Goal: Transaction & Acquisition: Purchase product/service

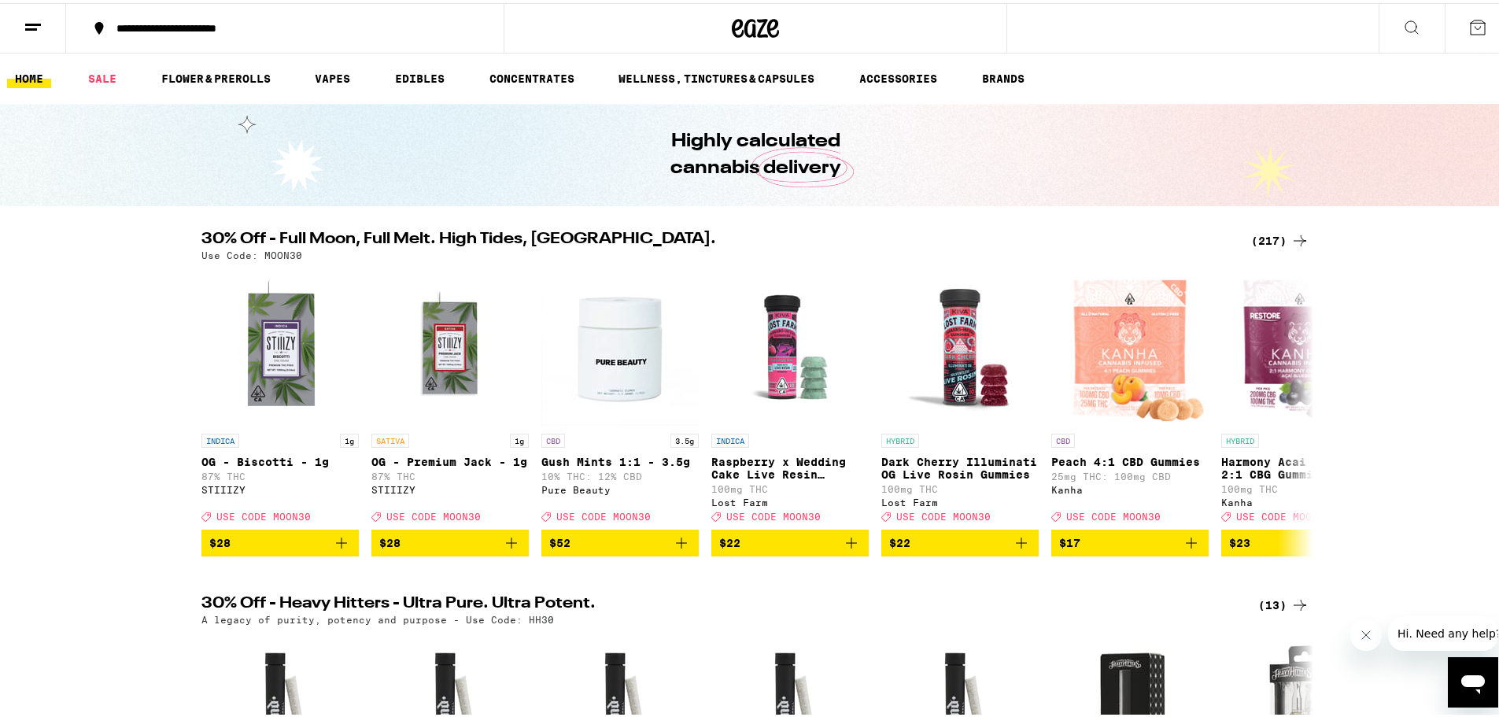
click at [1262, 240] on div "(217)" at bounding box center [1280, 237] width 58 height 19
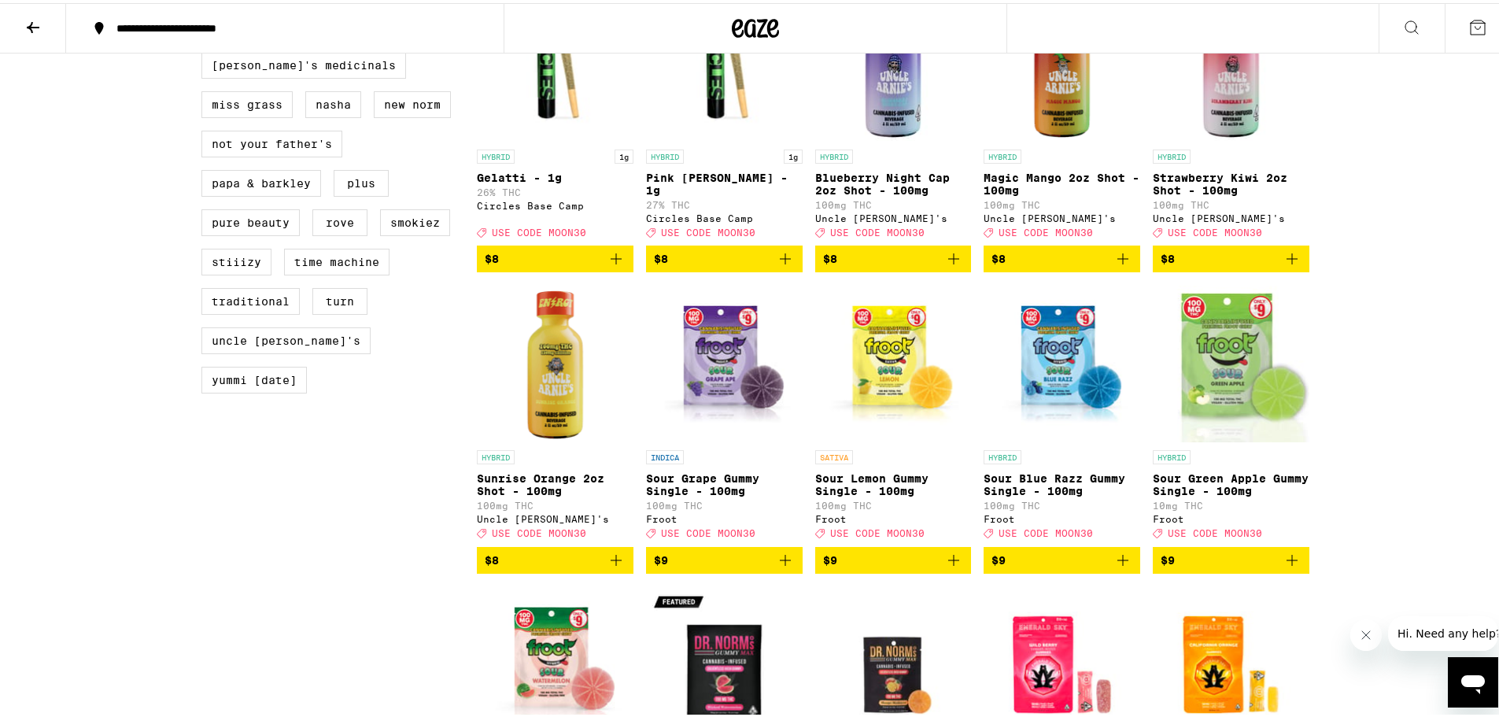
scroll to position [1495, 0]
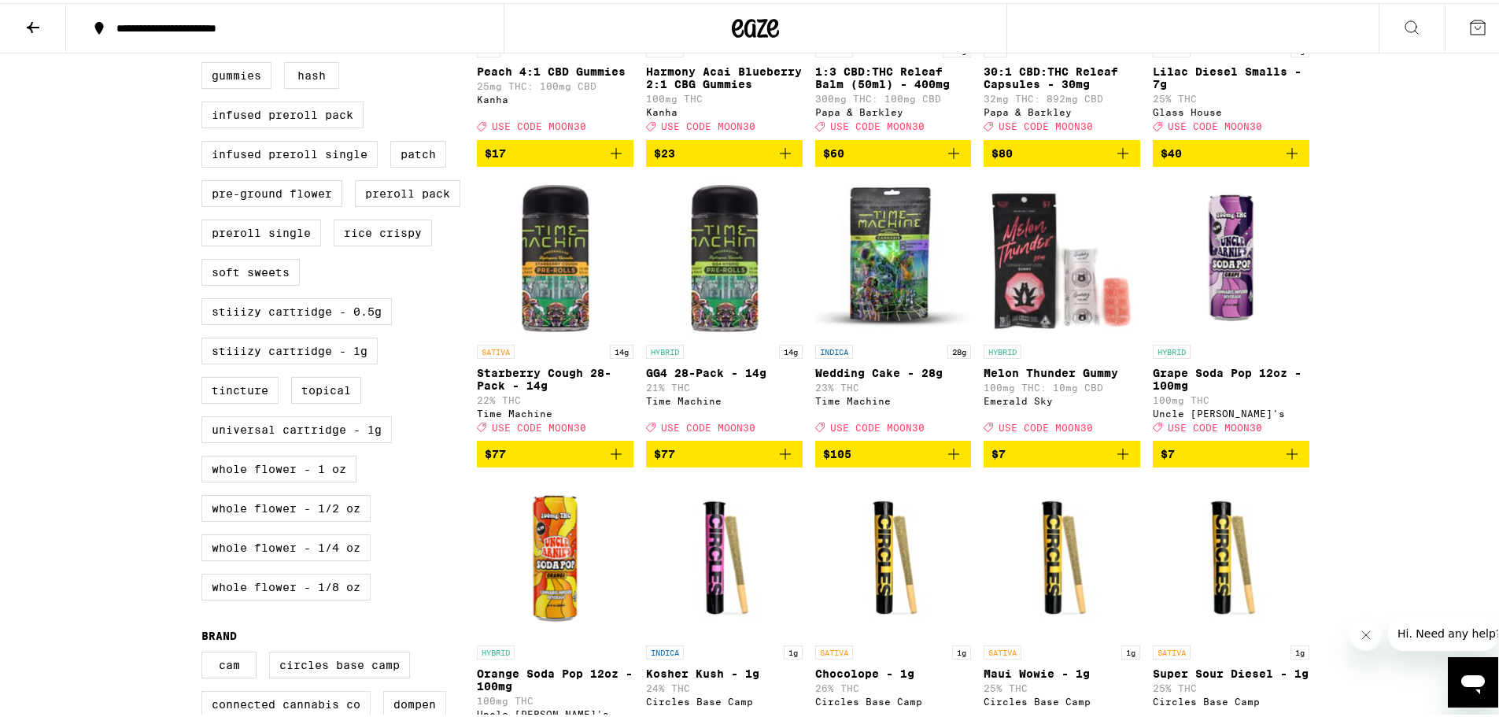
scroll to position [630, 0]
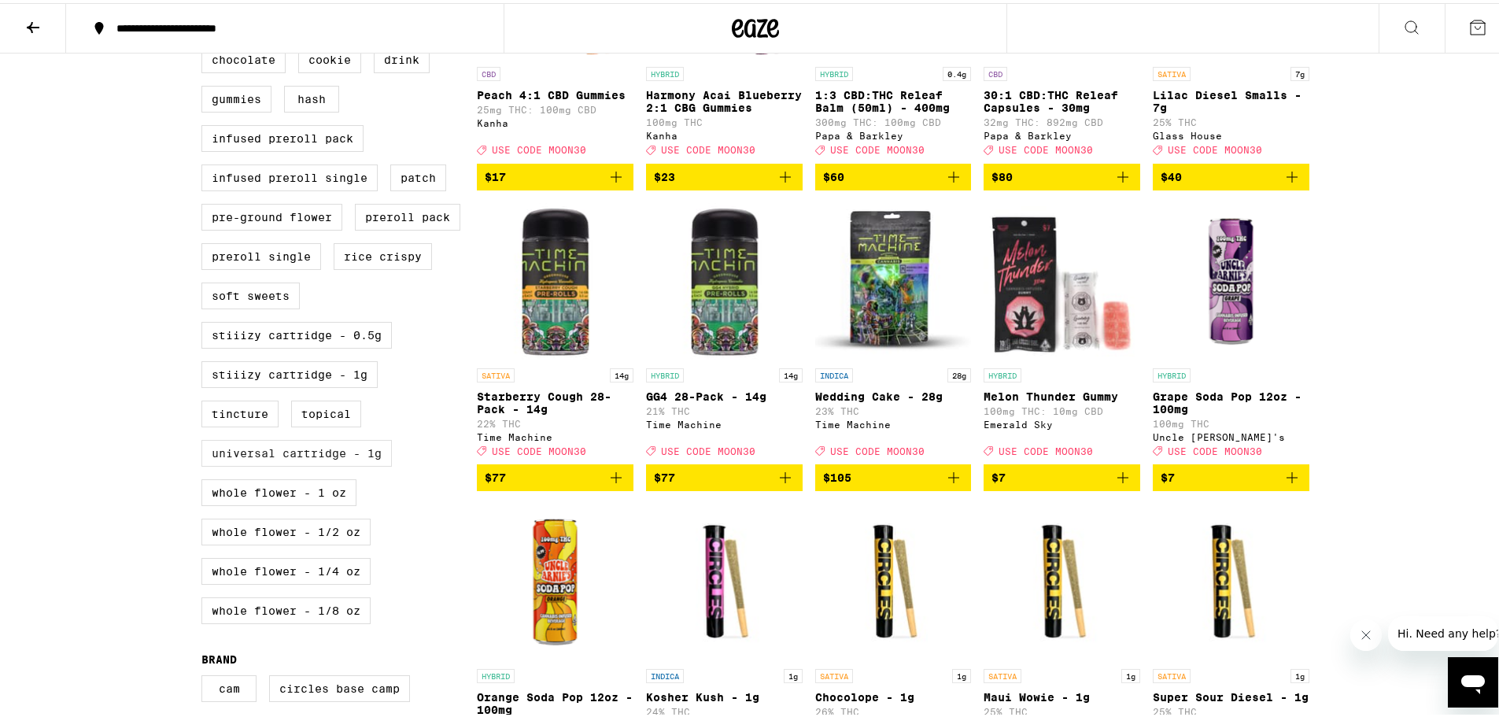
click at [299, 464] on label "Universal Cartridge - 1g" at bounding box center [296, 450] width 190 height 27
click at [205, 7] on input "Universal Cartridge - 1g" at bounding box center [205, 6] width 1 height 1
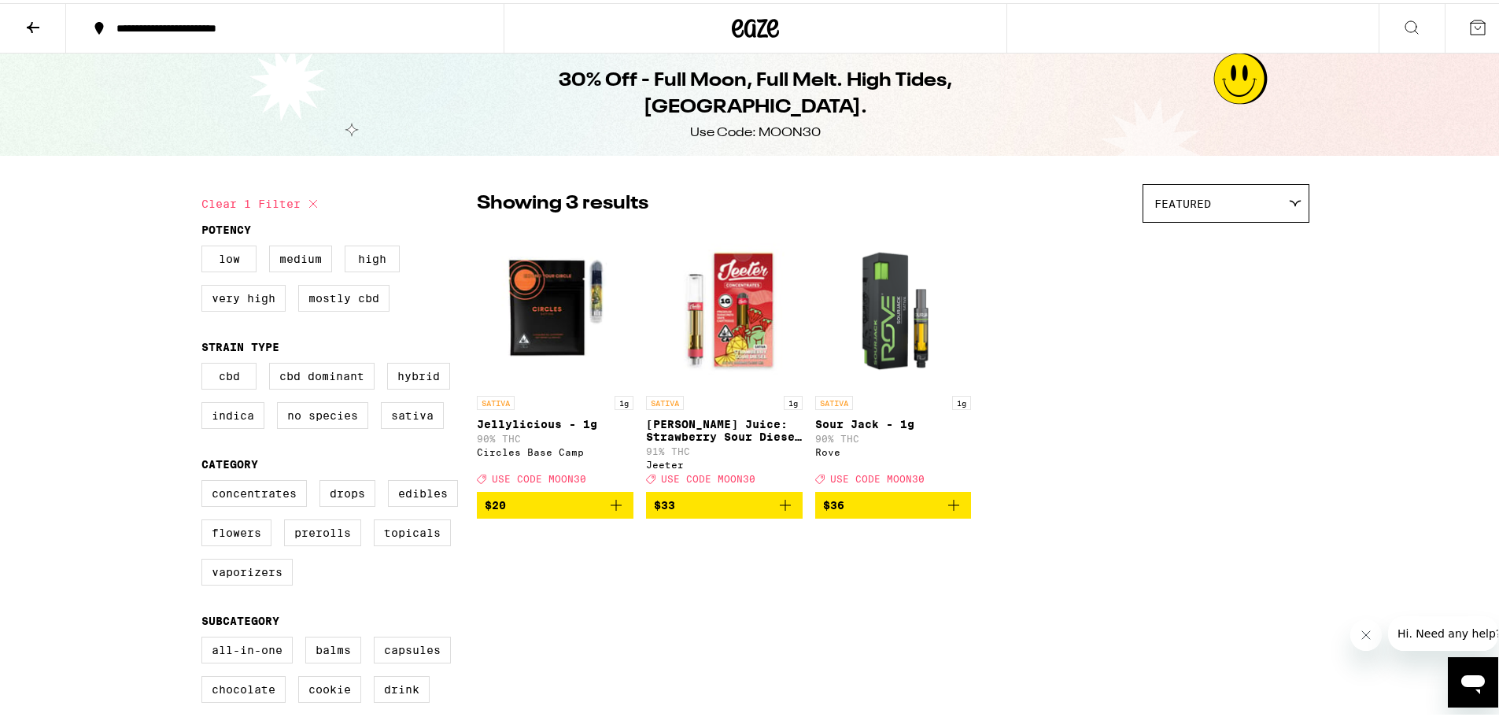
click at [612, 512] on icon "Add to bag" at bounding box center [616, 502] width 19 height 19
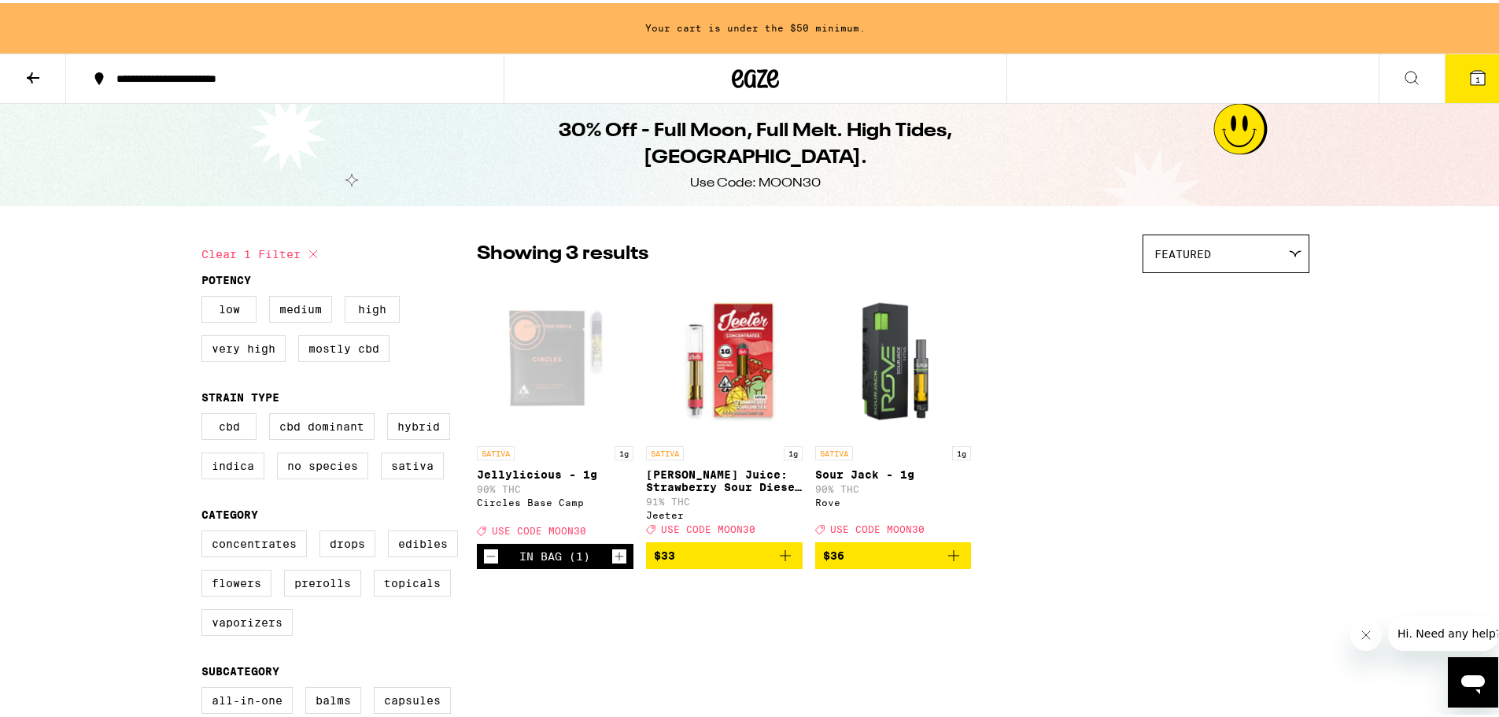
drag, startPoint x: 646, startPoint y: 635, endPoint x: 647, endPoint y: 645, distance: 10.3
click at [306, 249] on icon at bounding box center [313, 251] width 19 height 19
checkbox input "false"
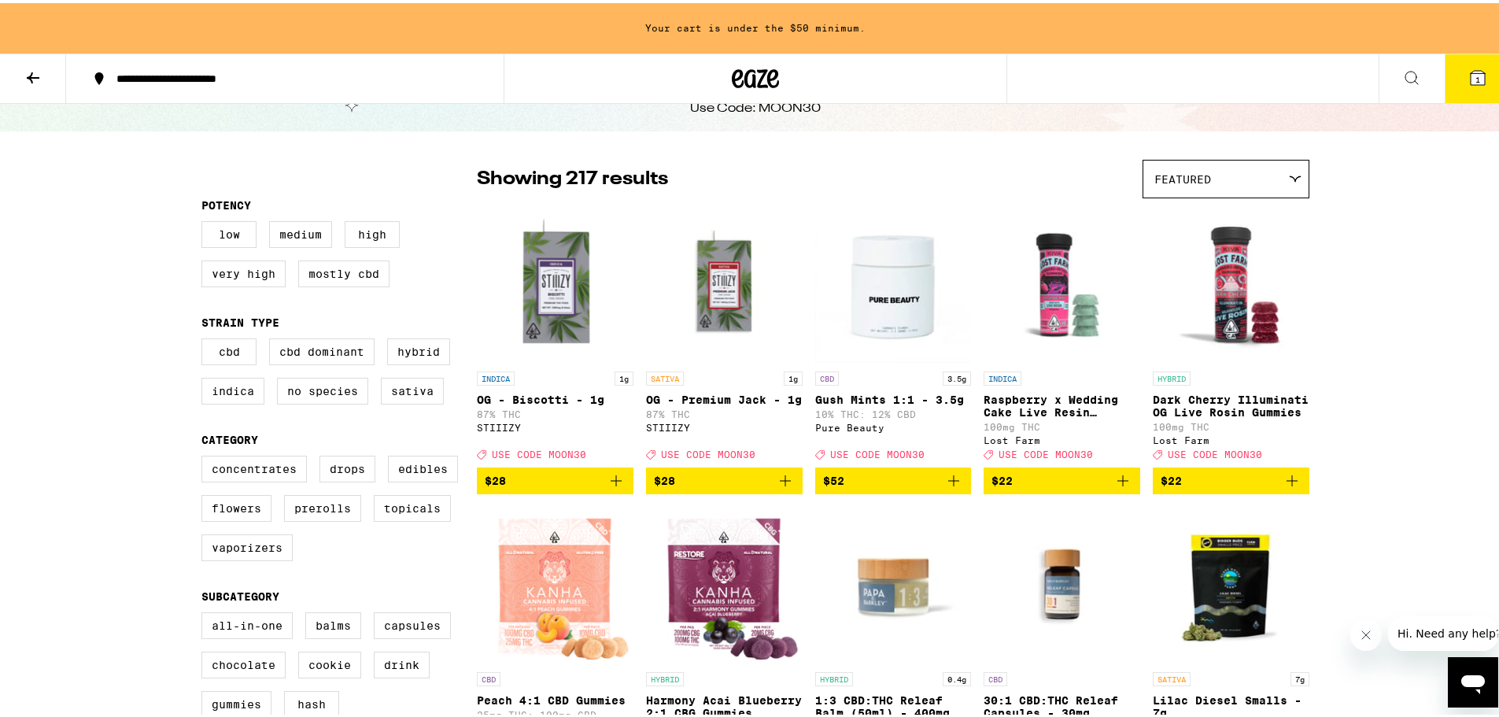
scroll to position [79, 0]
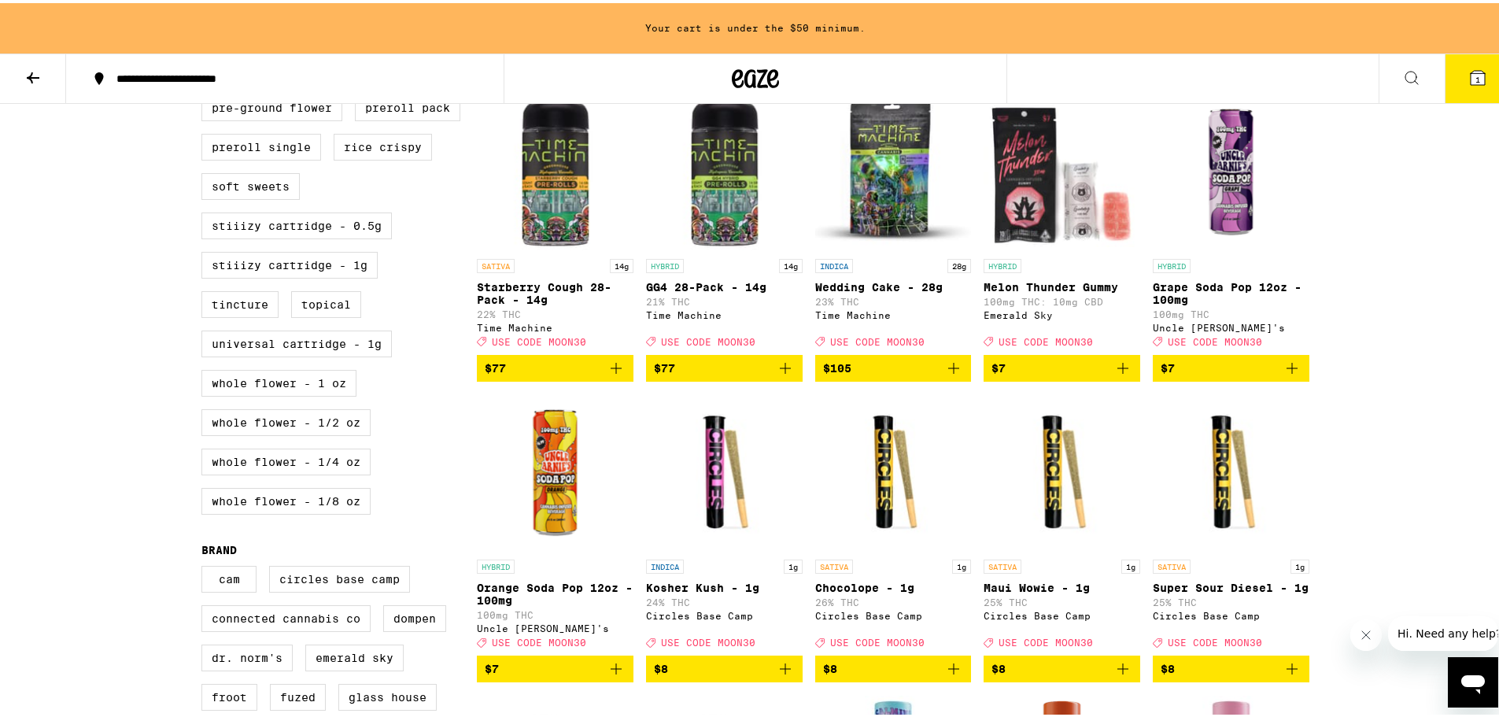
scroll to position [787, 0]
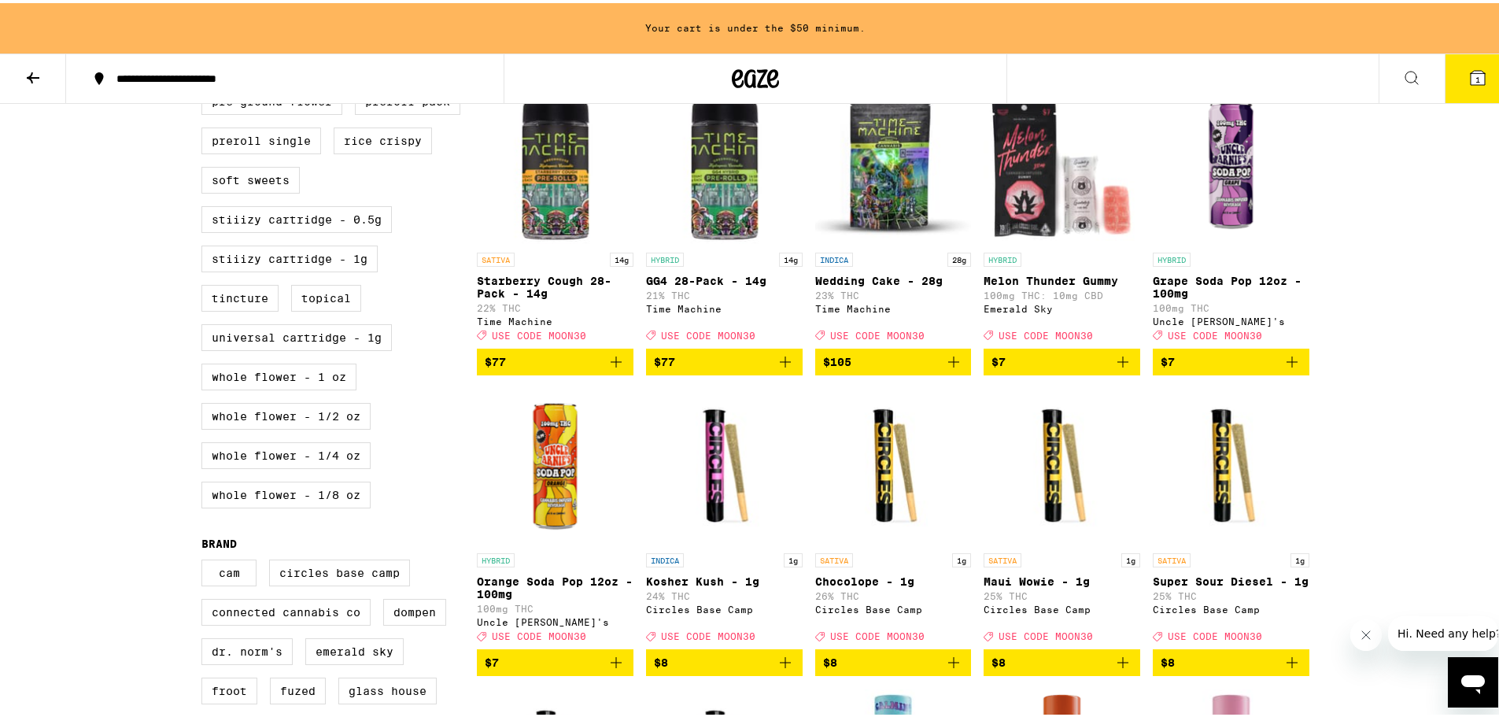
drag, startPoint x: 1139, startPoint y: 455, endPoint x: 1141, endPoint y: 473, distance: 18.3
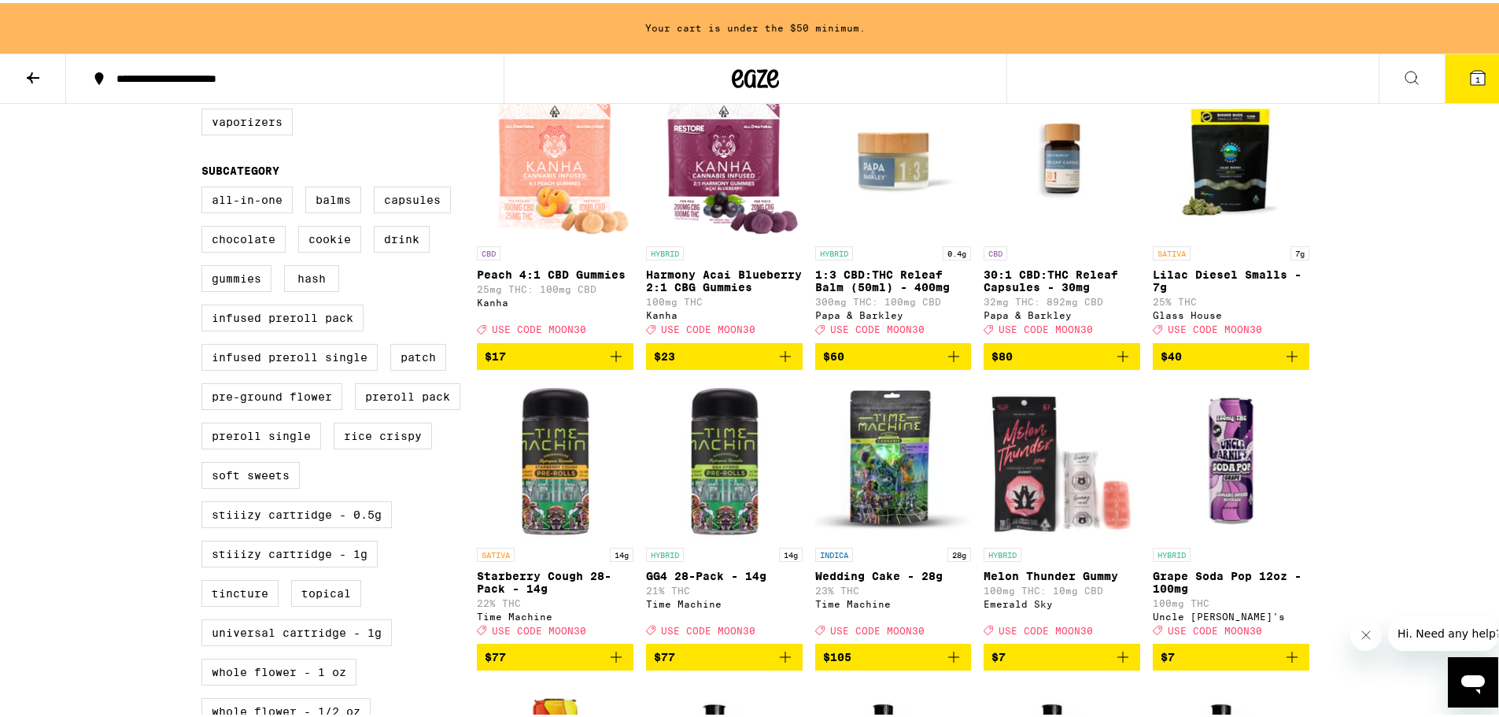
scroll to position [483, 0]
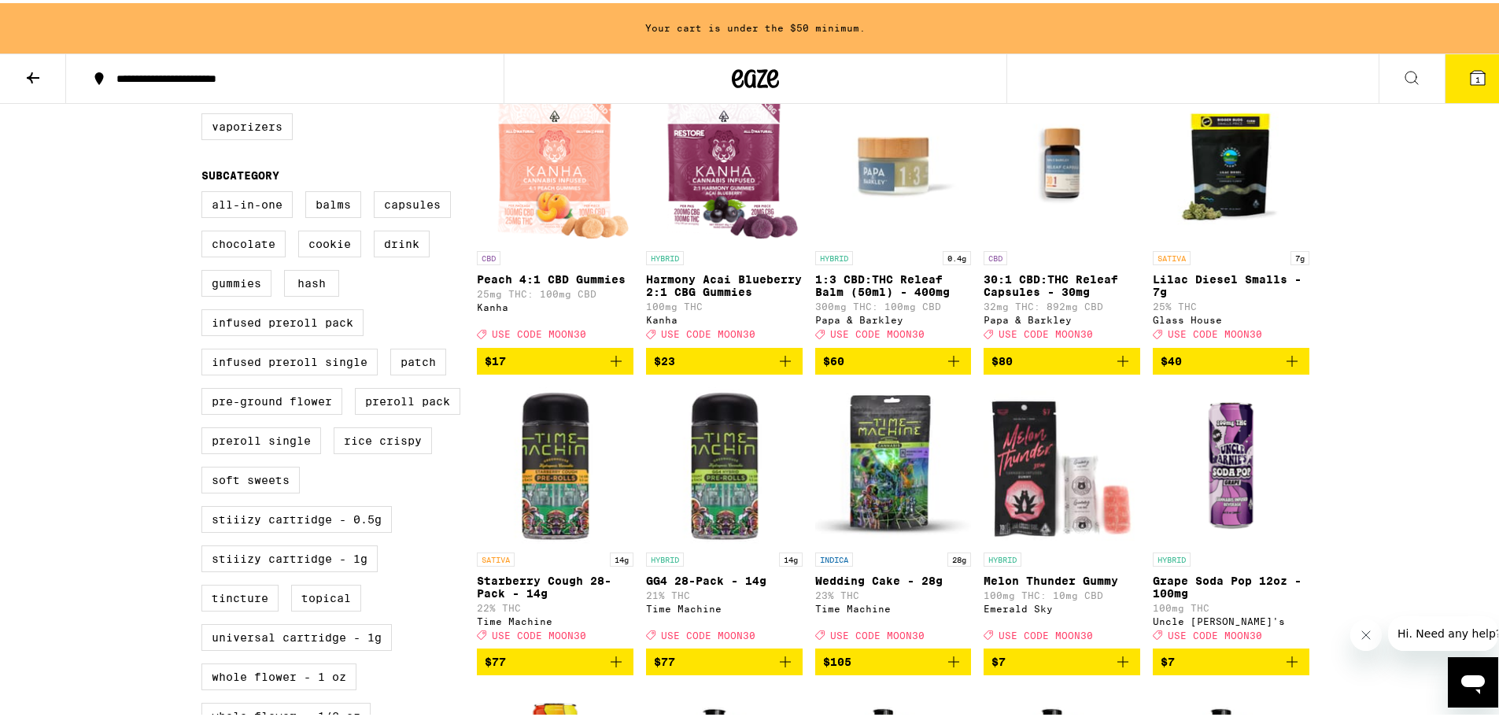
drag, startPoint x: 1337, startPoint y: 494, endPoint x: 1351, endPoint y: 510, distance: 21.3
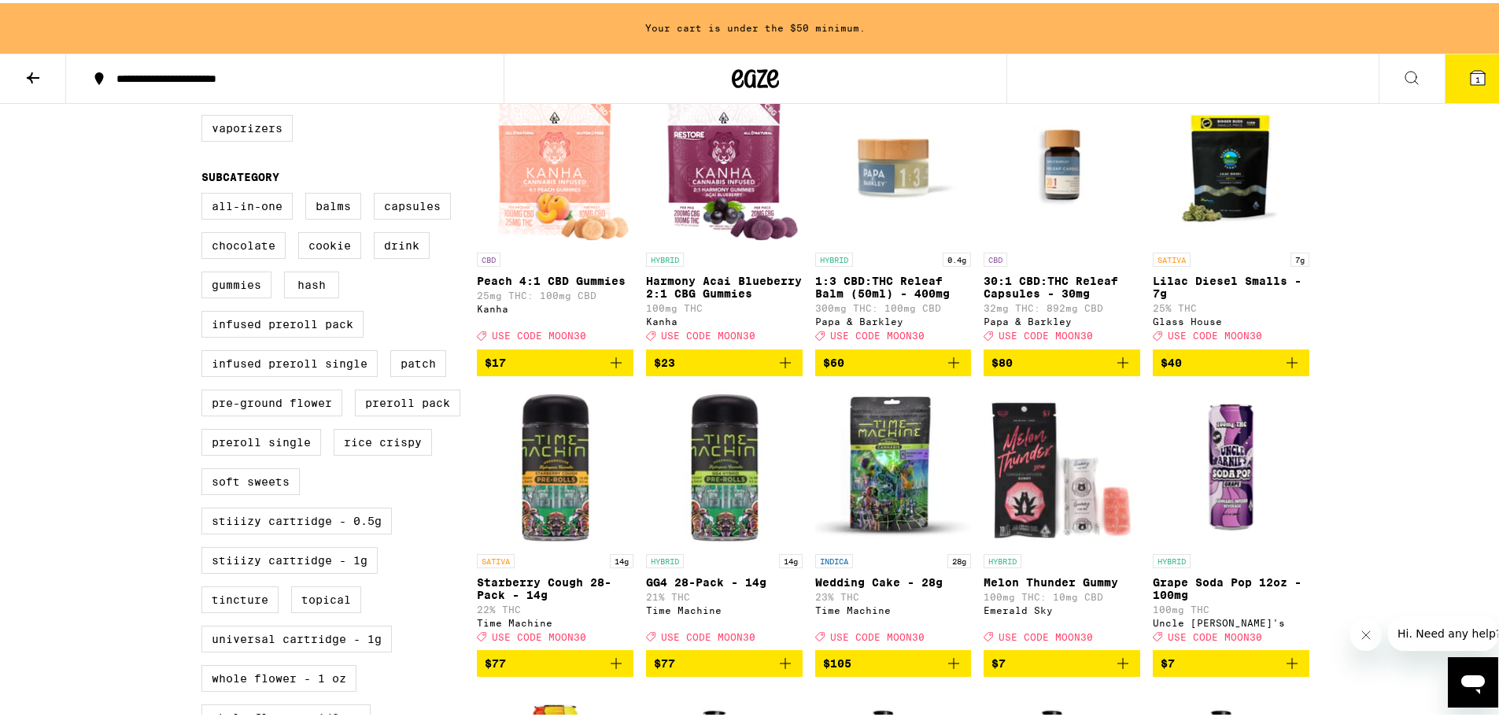
drag, startPoint x: 1351, startPoint y: 505, endPoint x: 1351, endPoint y: 482, distance: 23.6
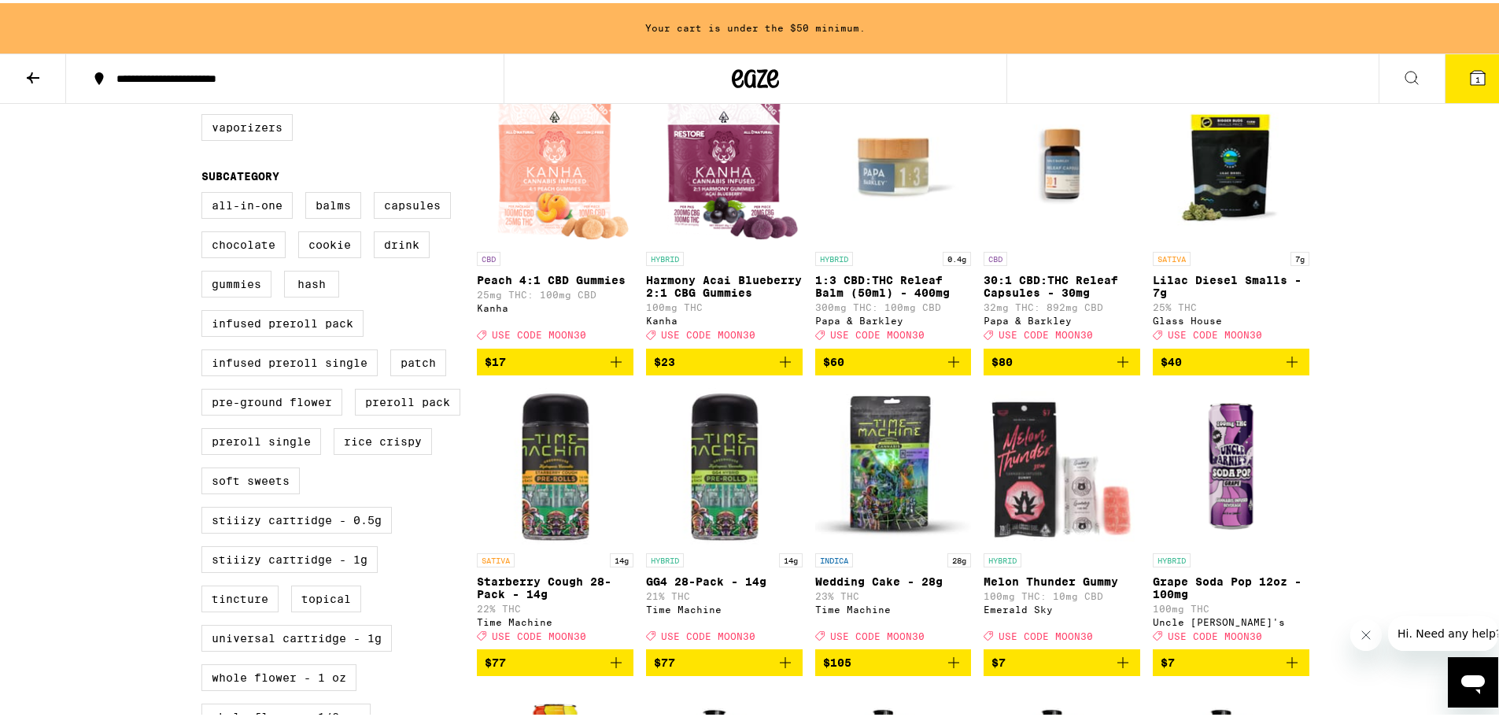
scroll to position [498, 0]
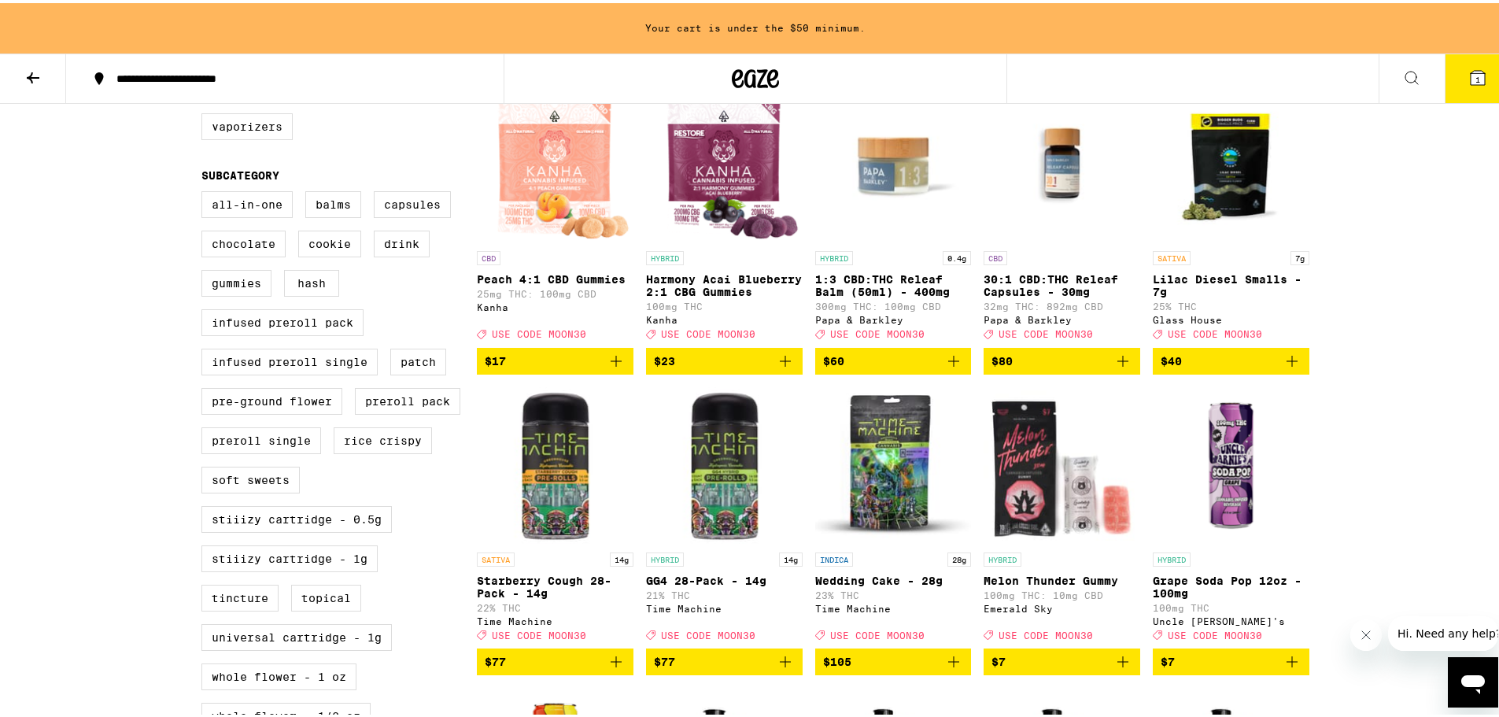
drag, startPoint x: 1376, startPoint y: 499, endPoint x: 1377, endPoint y: 478, distance: 21.3
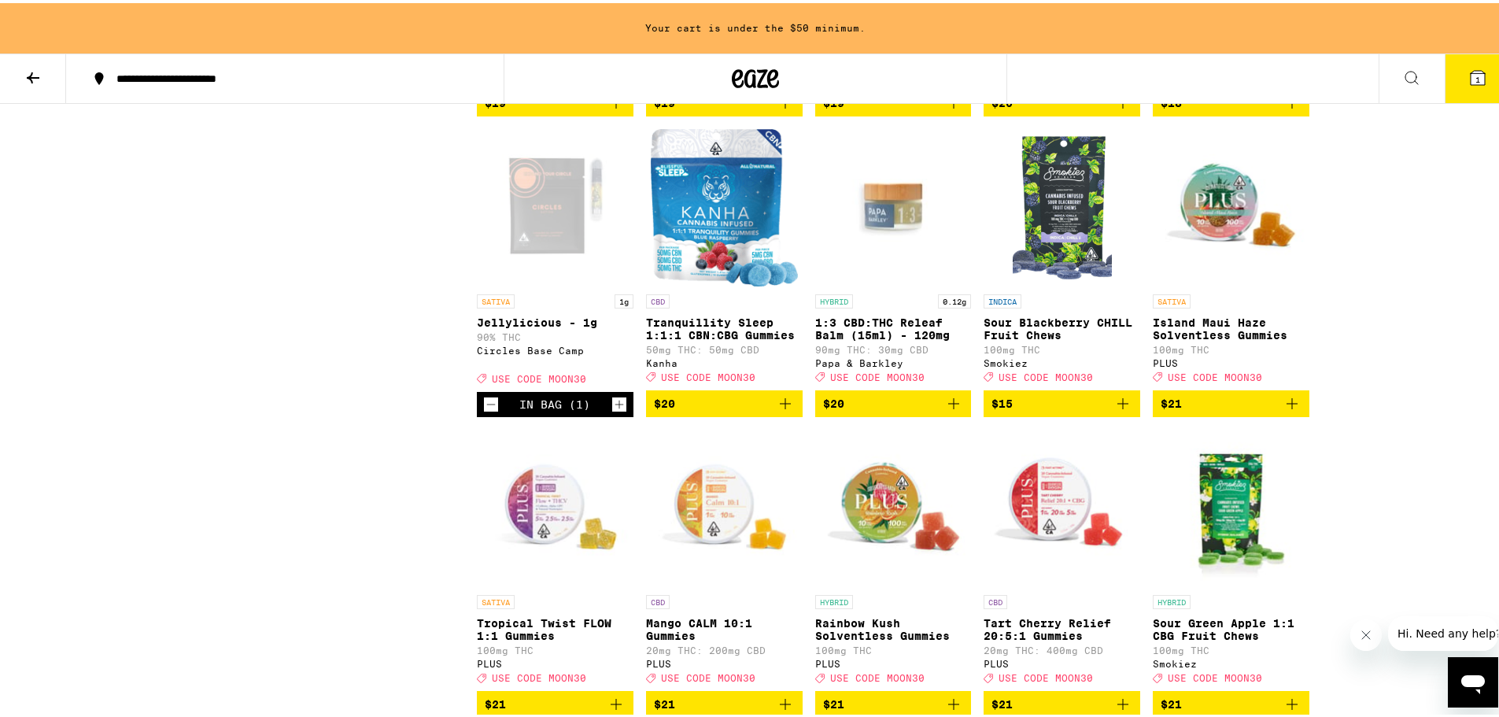
scroll to position [6454, 0]
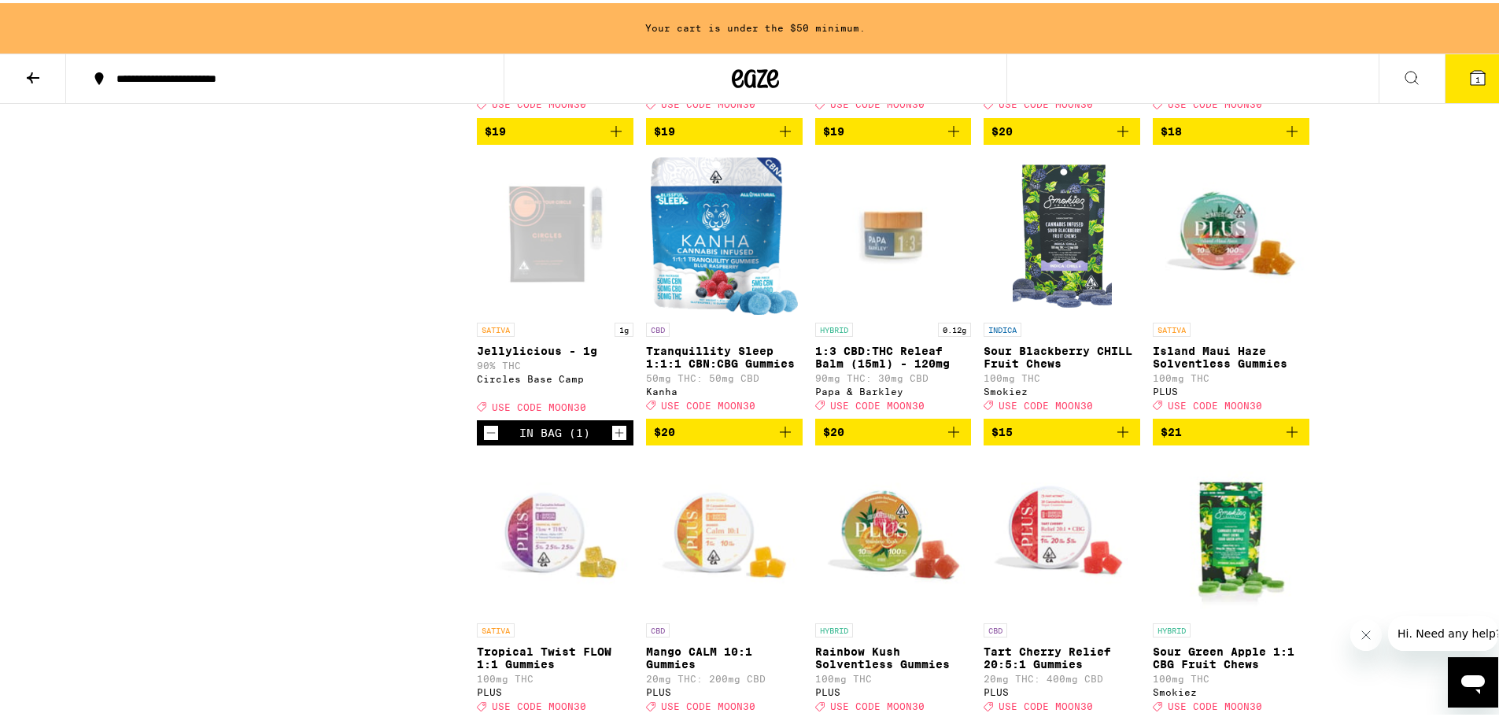
drag, startPoint x: 307, startPoint y: 286, endPoint x: 312, endPoint y: 257, distance: 28.9
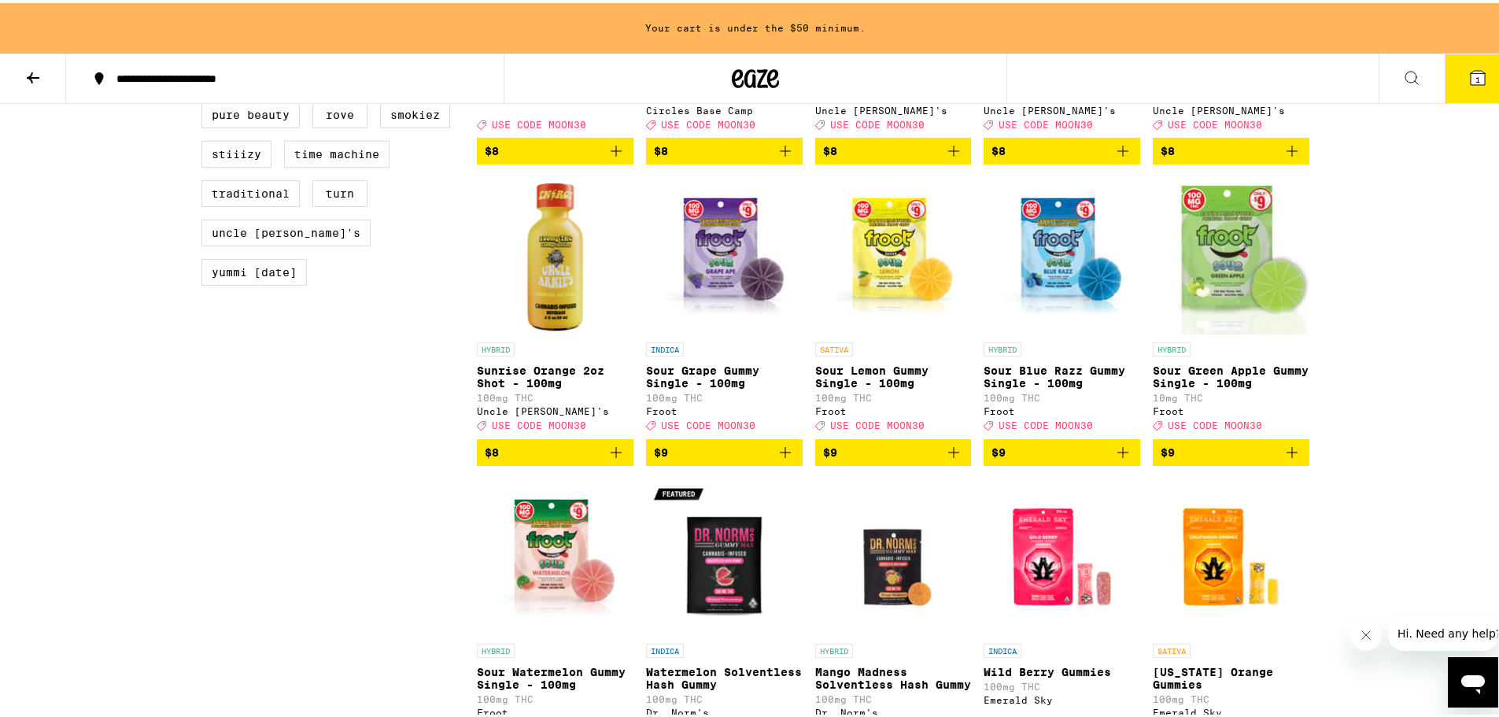
scroll to position [1602, 0]
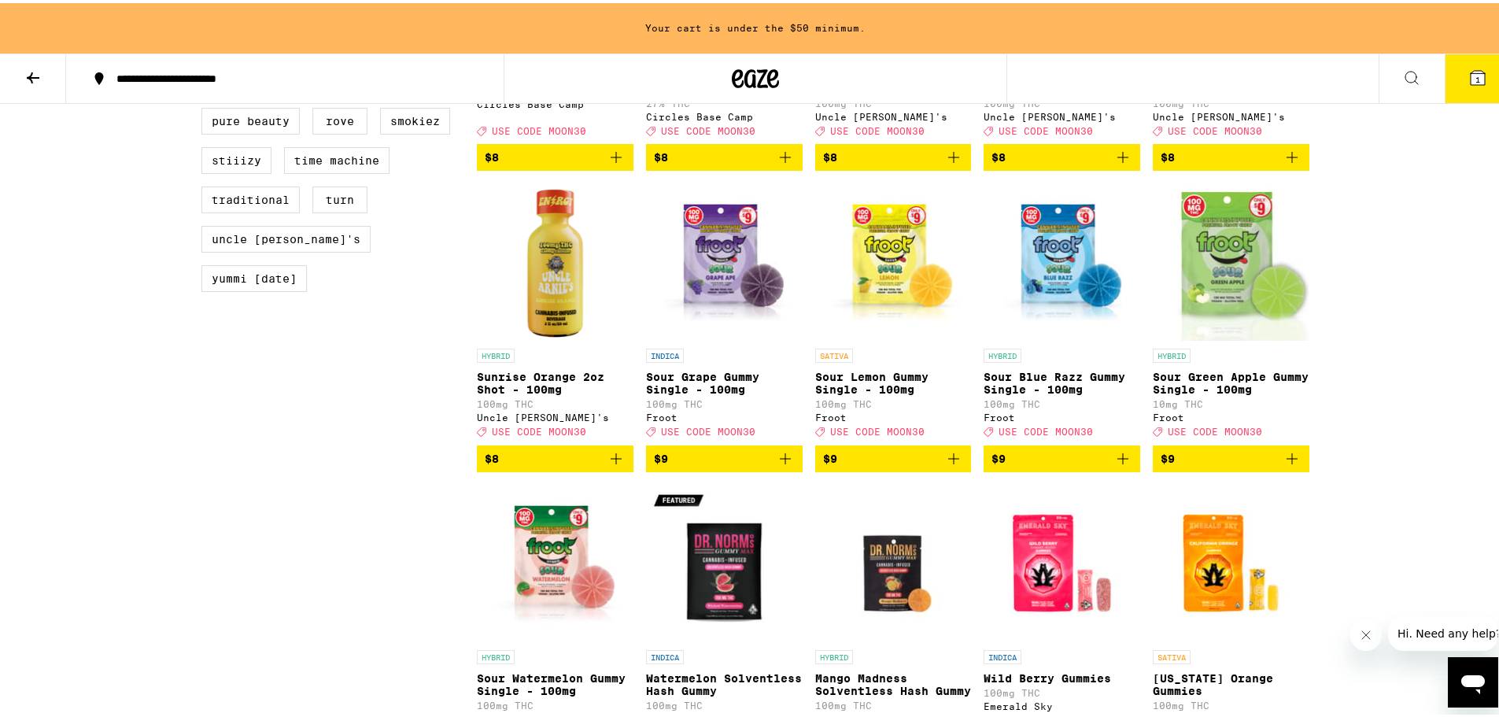
click at [950, 465] on icon "Add to bag" at bounding box center [954, 455] width 19 height 19
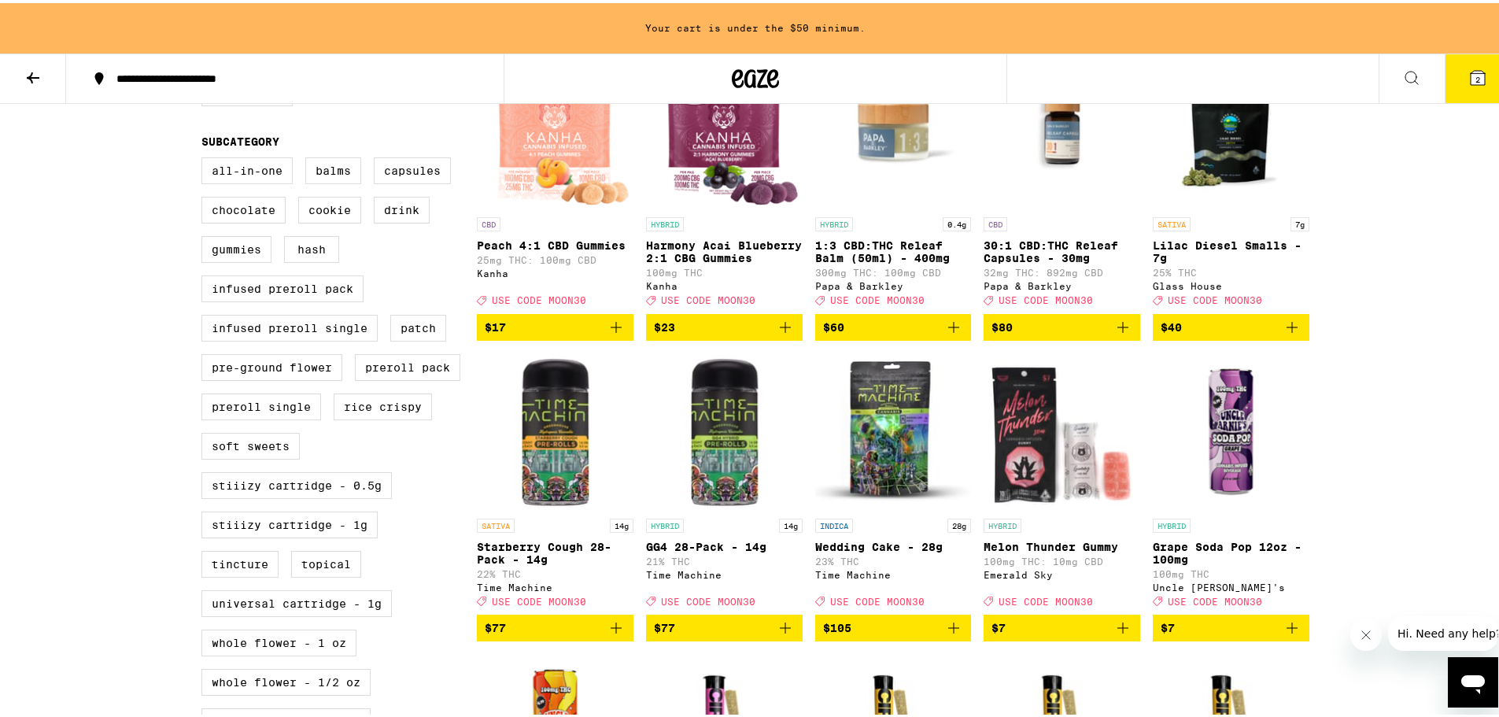
scroll to position [579, 0]
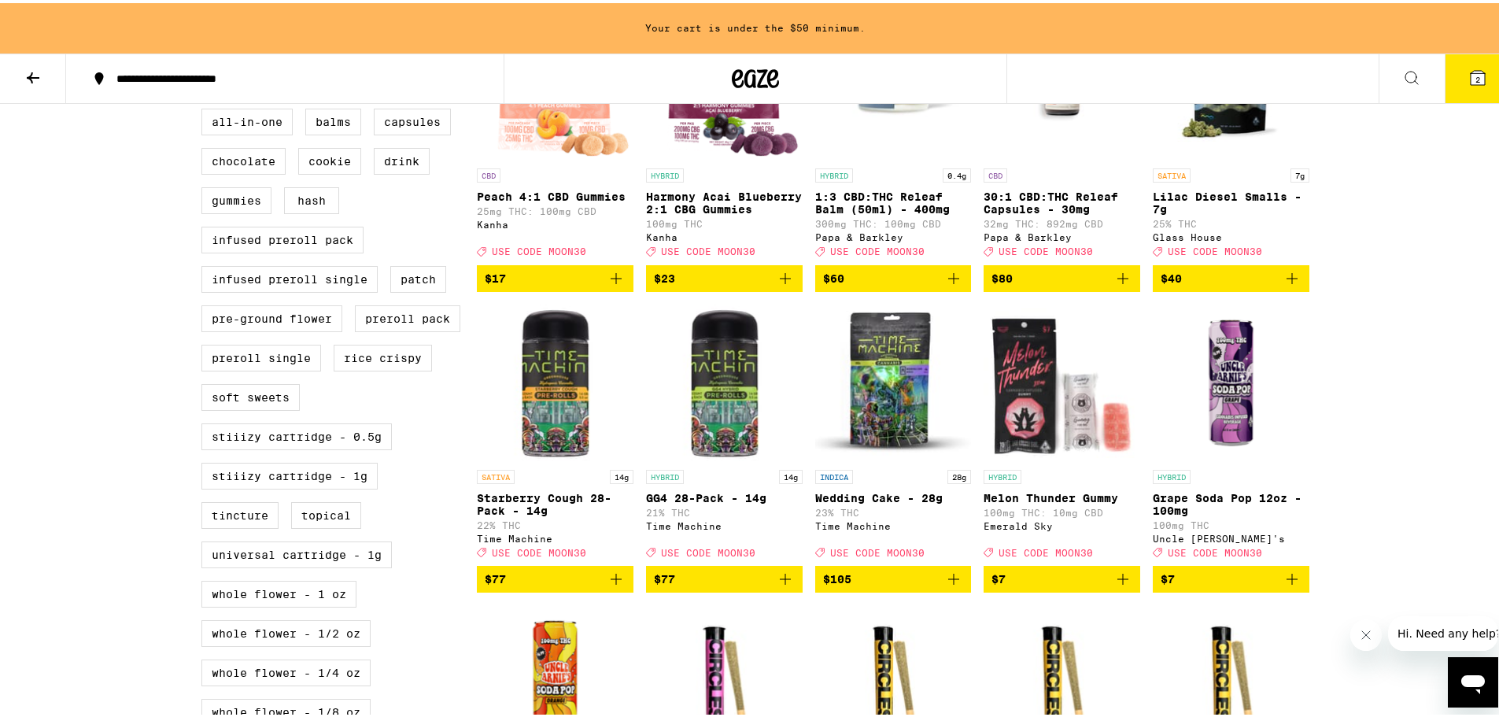
click at [1117, 586] on icon "Add to bag" at bounding box center [1123, 576] width 19 height 19
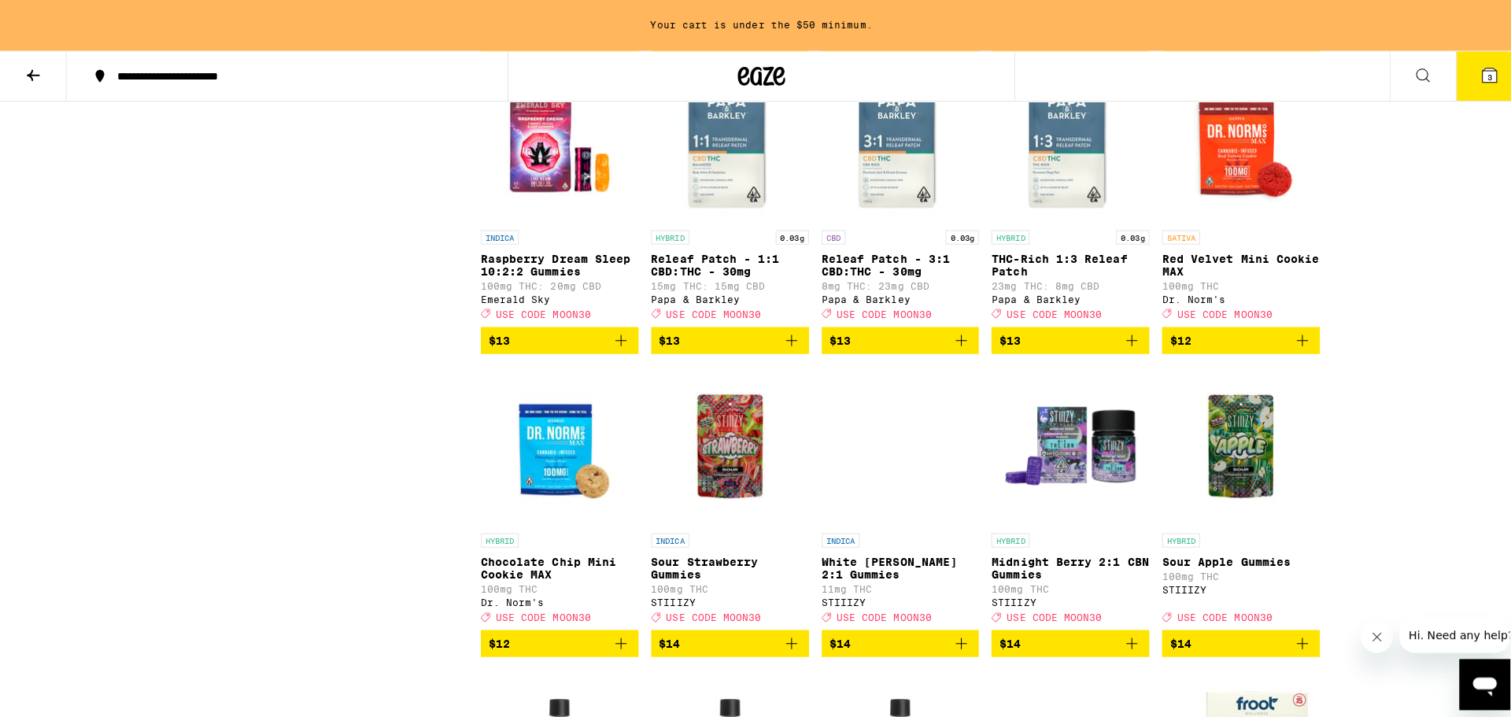
scroll to position [3699, 0]
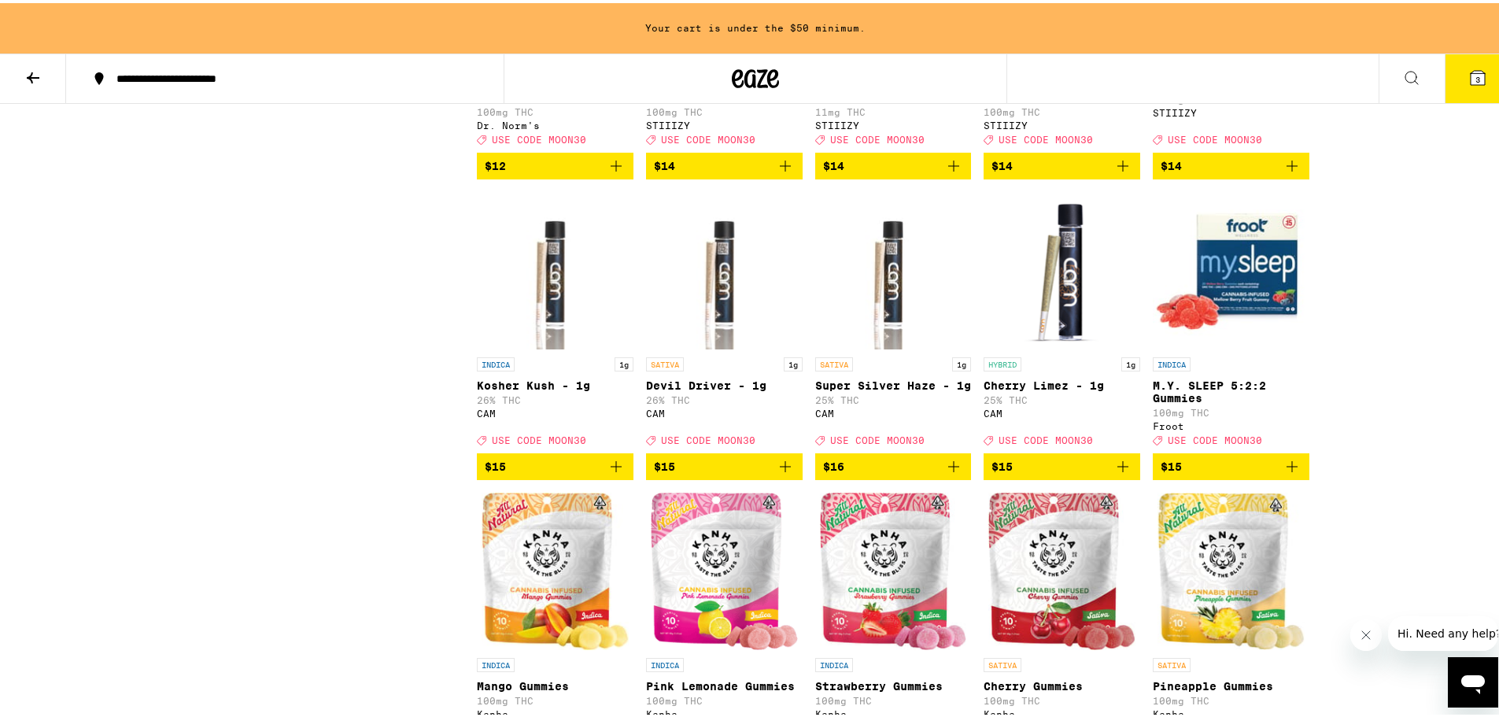
click at [1453, 91] on button "3" at bounding box center [1478, 75] width 66 height 49
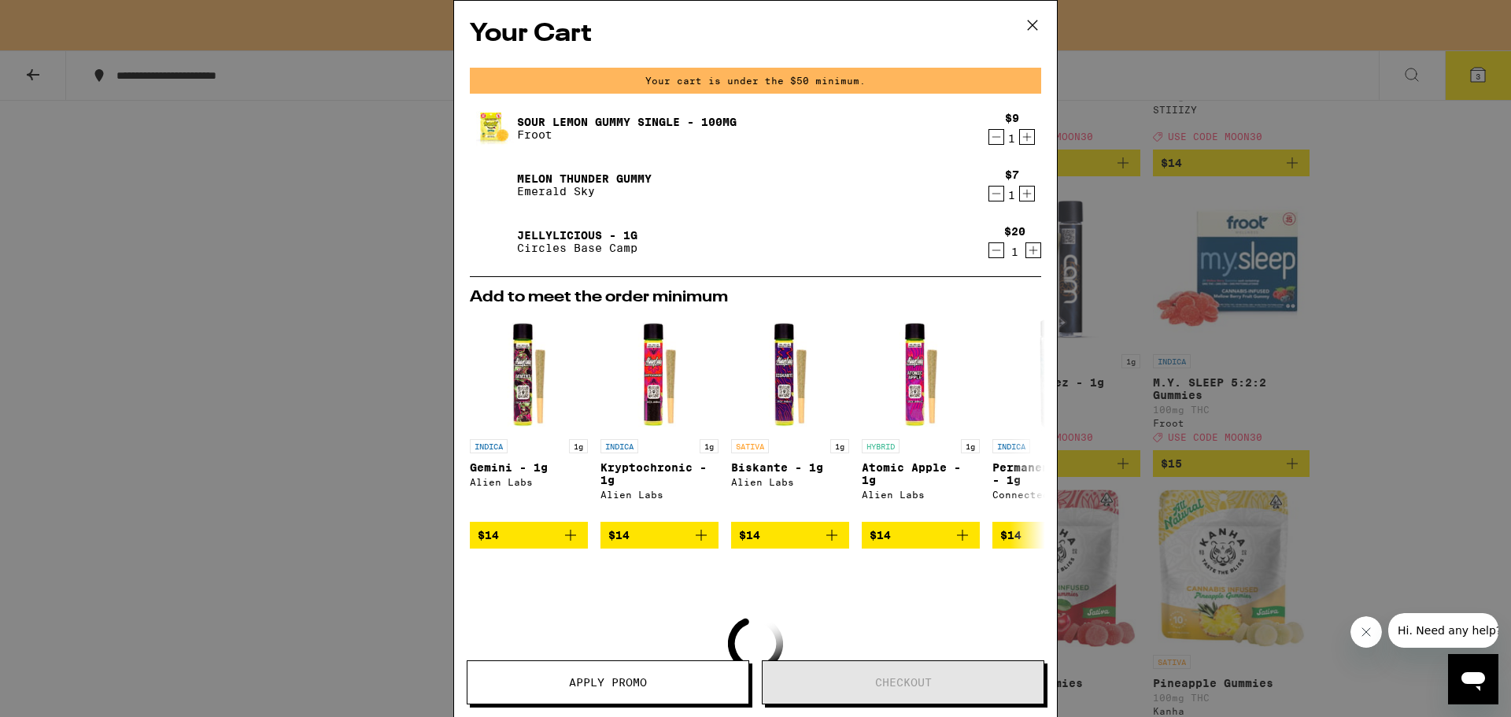
click at [1026, 251] on icon "Increment" at bounding box center [1033, 250] width 14 height 19
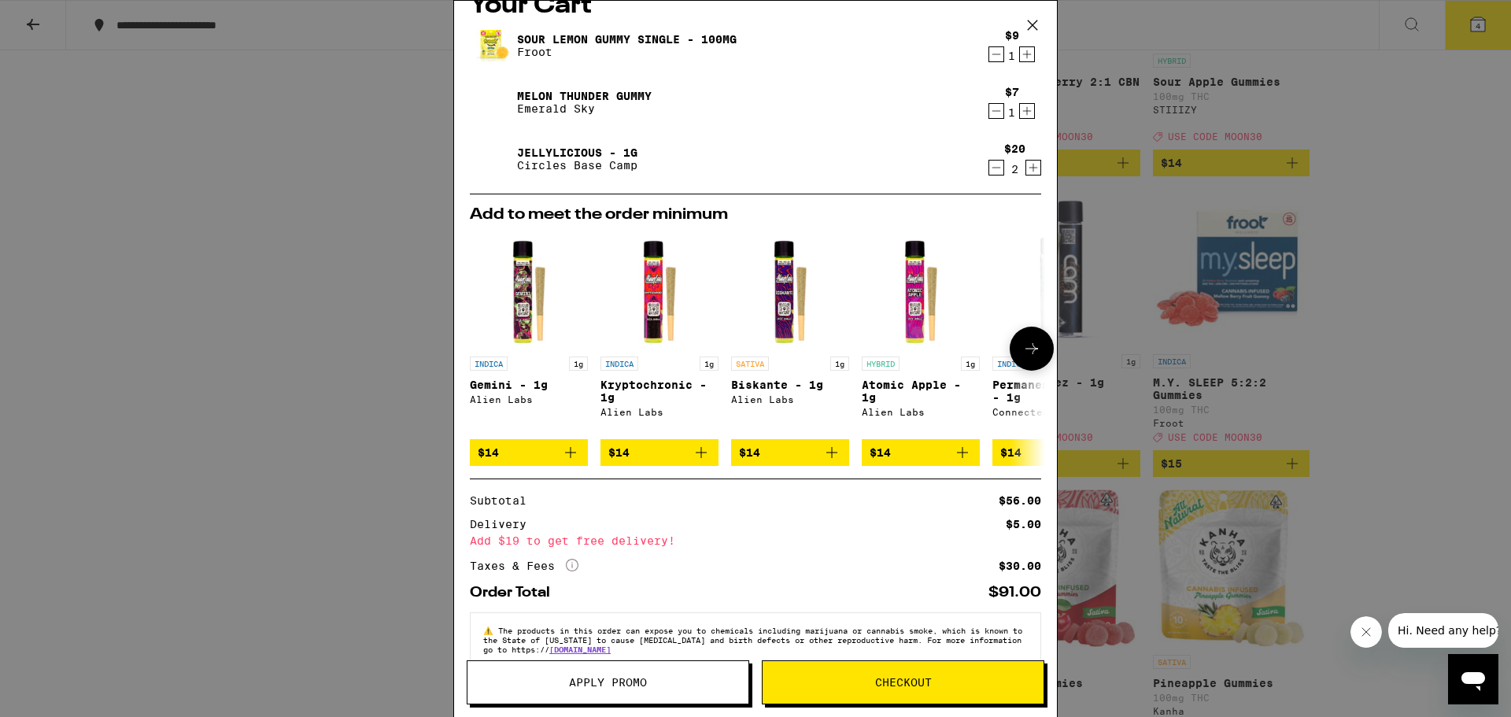
scroll to position [66, 0]
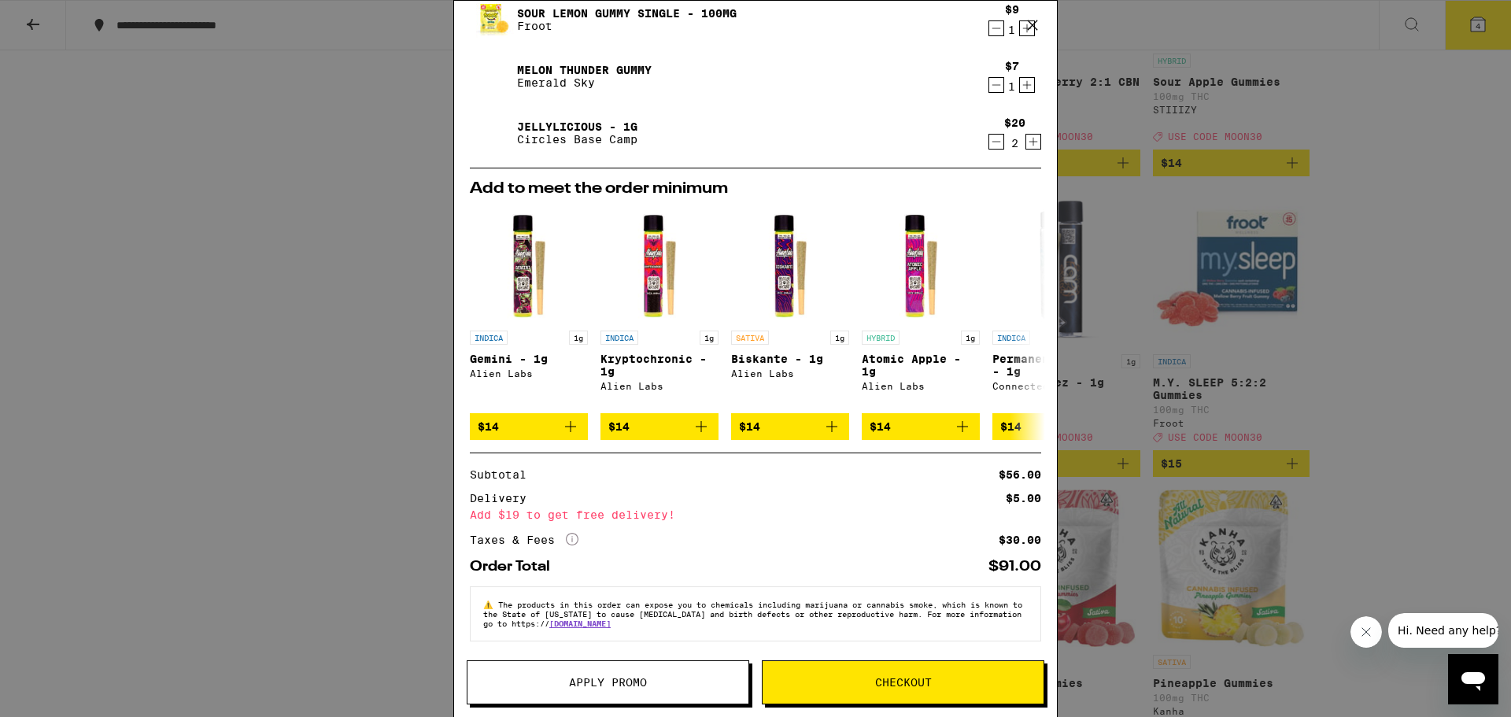
click at [608, 679] on span "Apply Promo" at bounding box center [608, 682] width 78 height 11
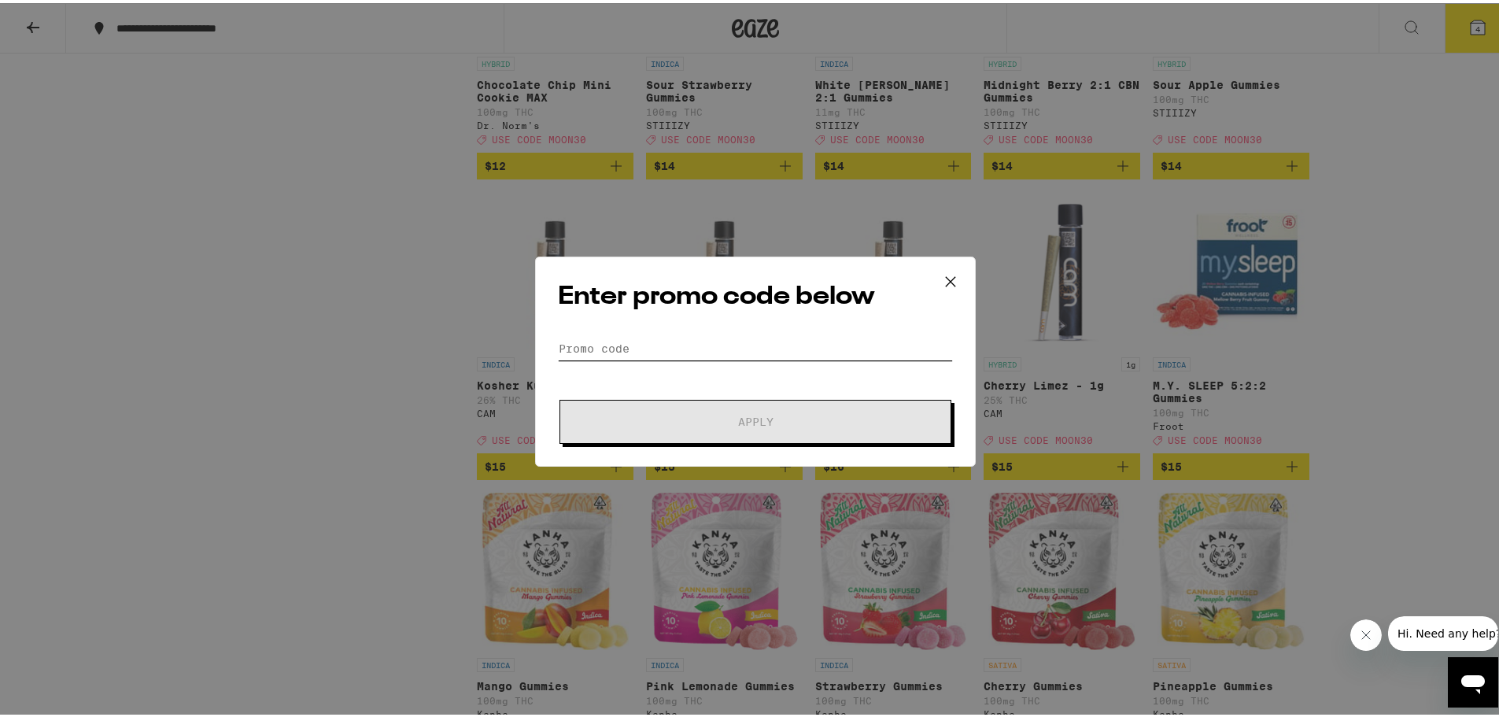
click at [723, 349] on input "Promo Code" at bounding box center [755, 346] width 395 height 24
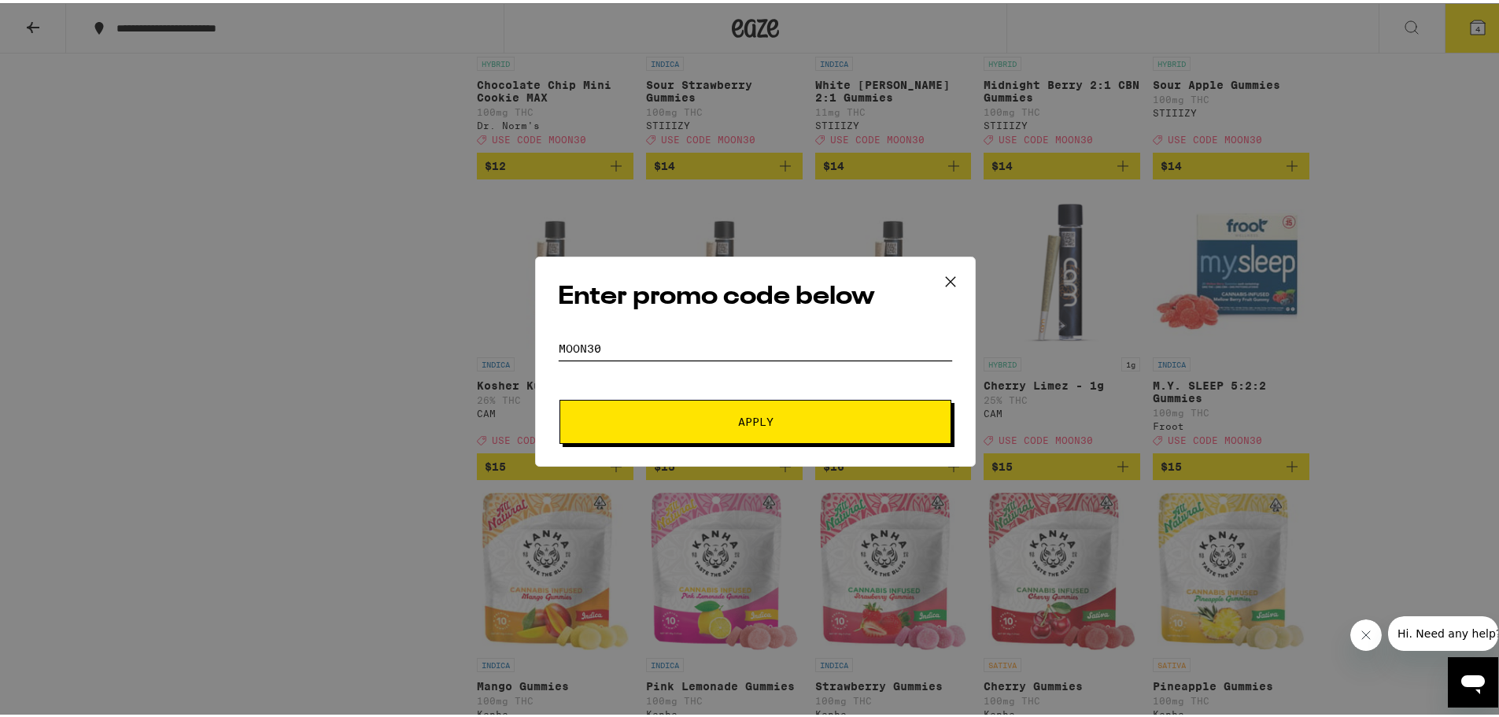
type input "moon30"
click at [560, 397] on button "Apply" at bounding box center [756, 419] width 392 height 44
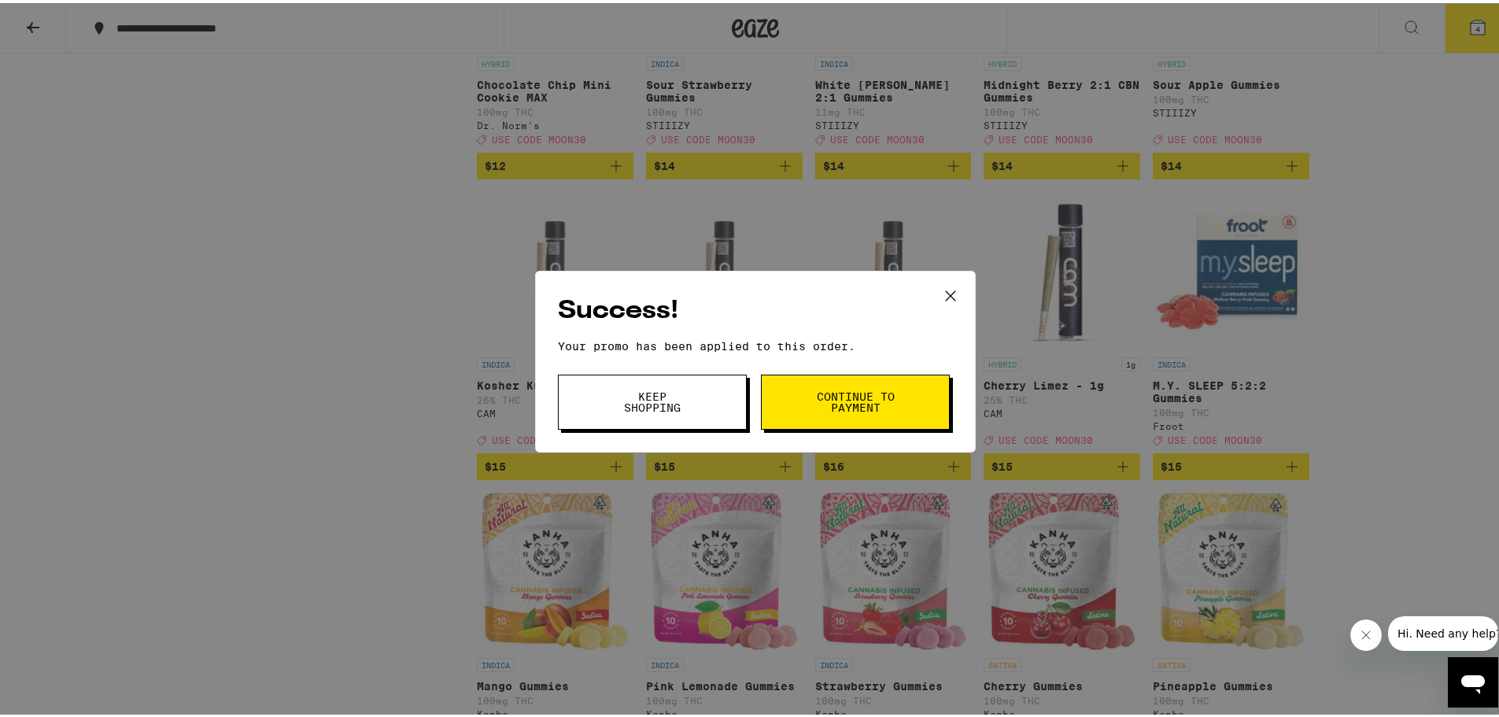
click at [697, 406] on button "Keep Shopping" at bounding box center [652, 399] width 189 height 55
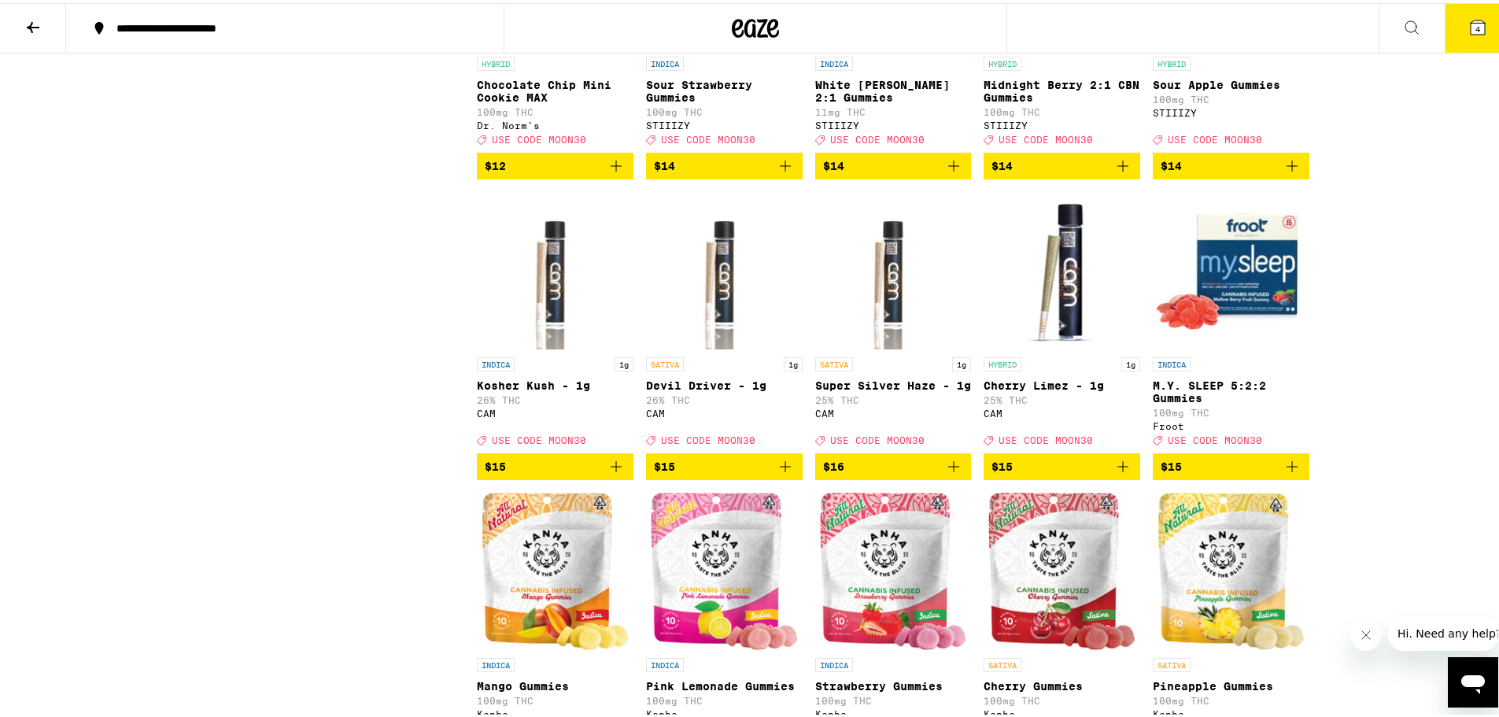
click at [1473, 32] on icon at bounding box center [1478, 24] width 19 height 19
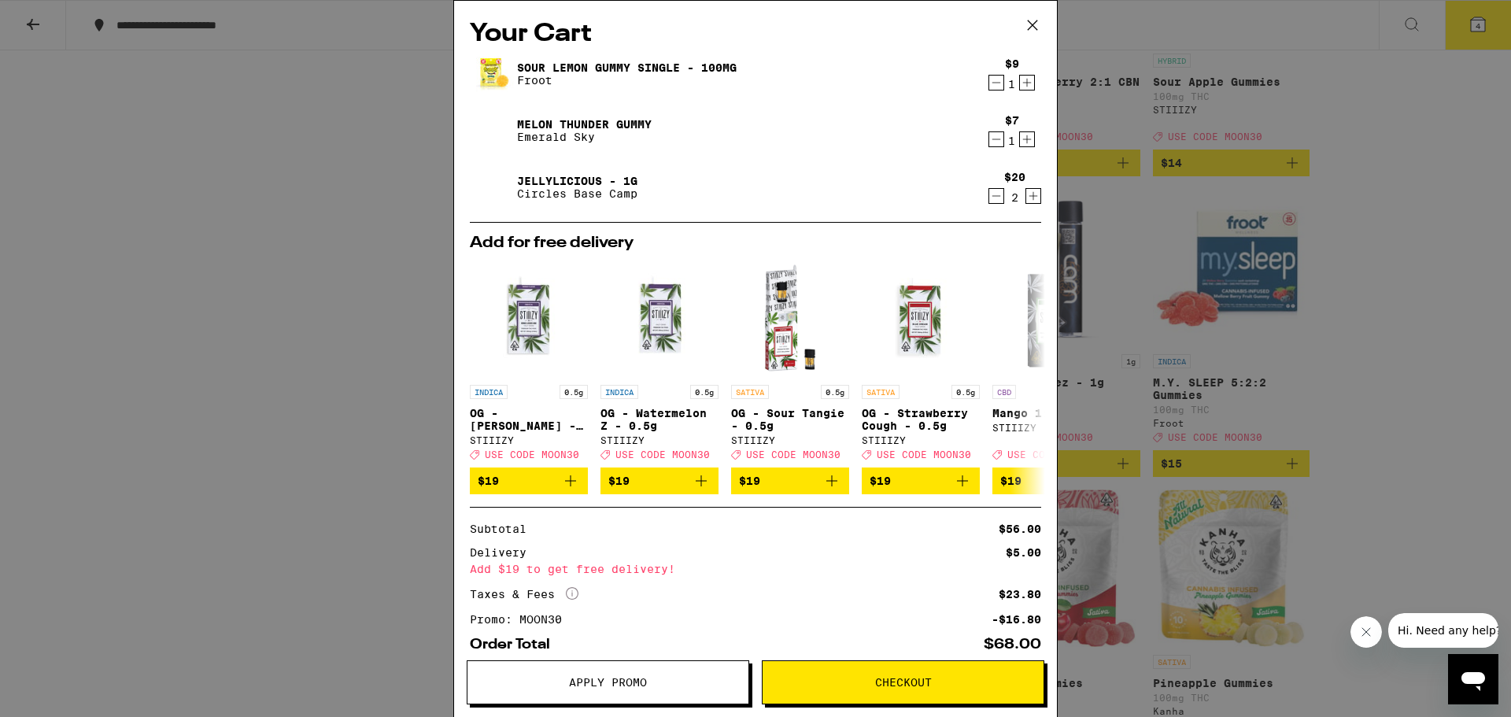
click at [1030, 201] on icon "Increment" at bounding box center [1034, 196] width 9 height 9
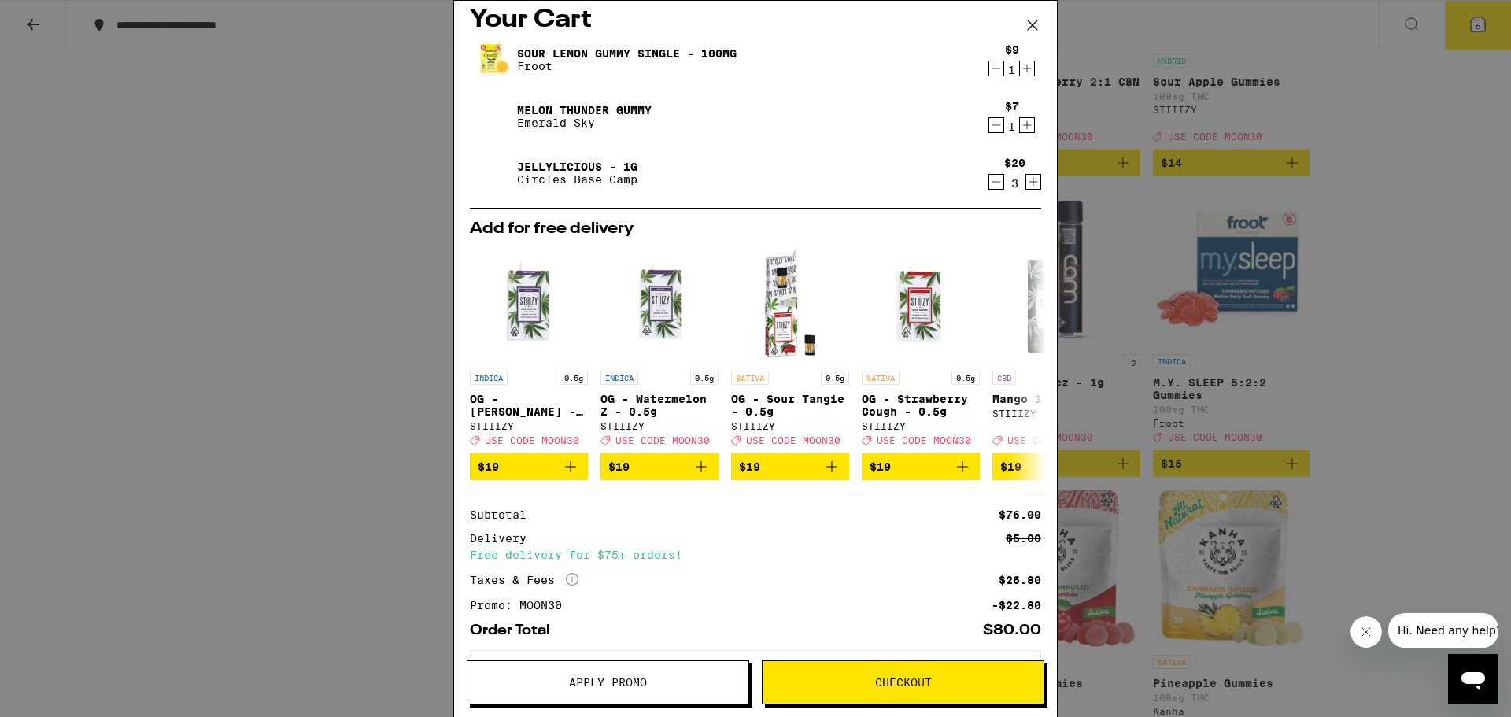
scroll to position [11, 0]
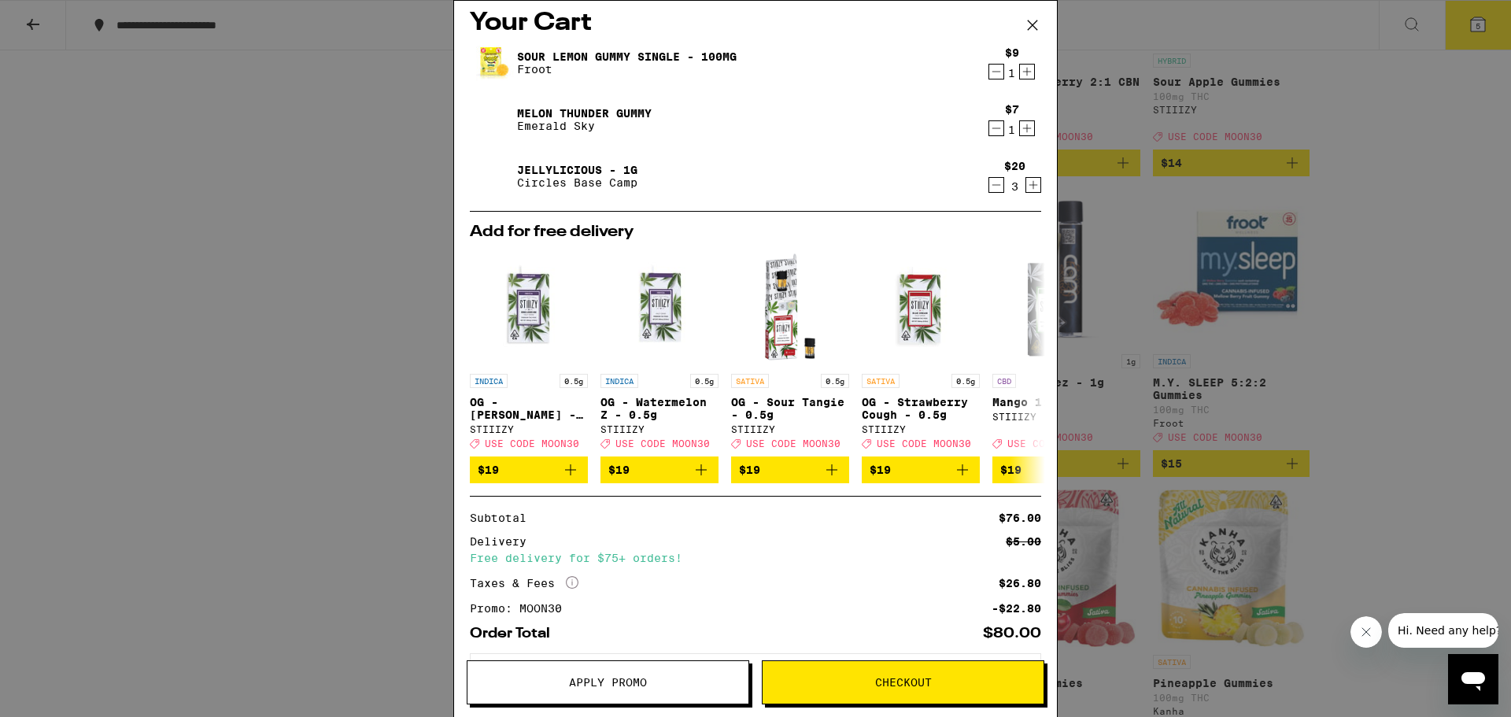
click at [1026, 188] on icon "Increment" at bounding box center [1033, 185] width 14 height 19
click at [993, 185] on icon "Decrement" at bounding box center [997, 185] width 9 height 0
click at [1024, 364] on icon at bounding box center [1031, 366] width 19 height 19
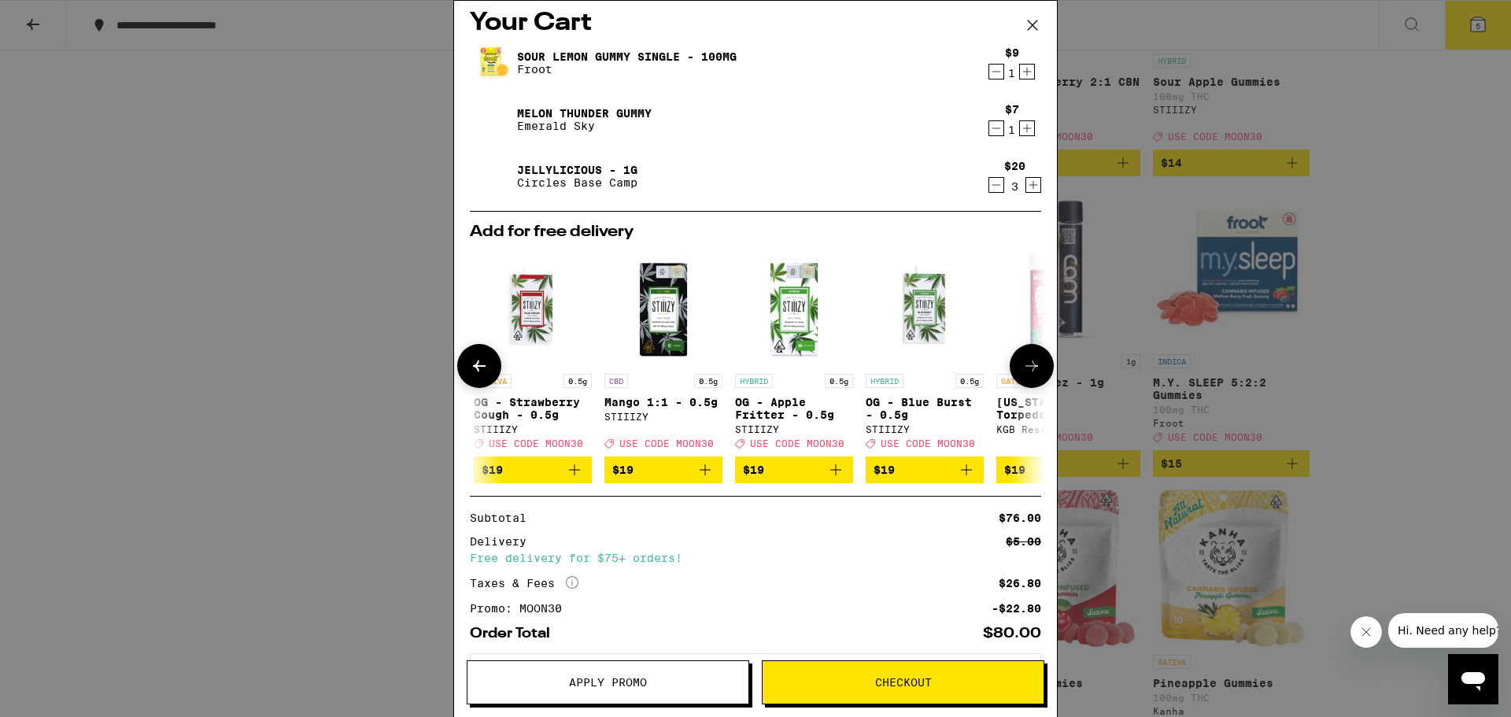
click at [1024, 365] on icon at bounding box center [1031, 366] width 19 height 19
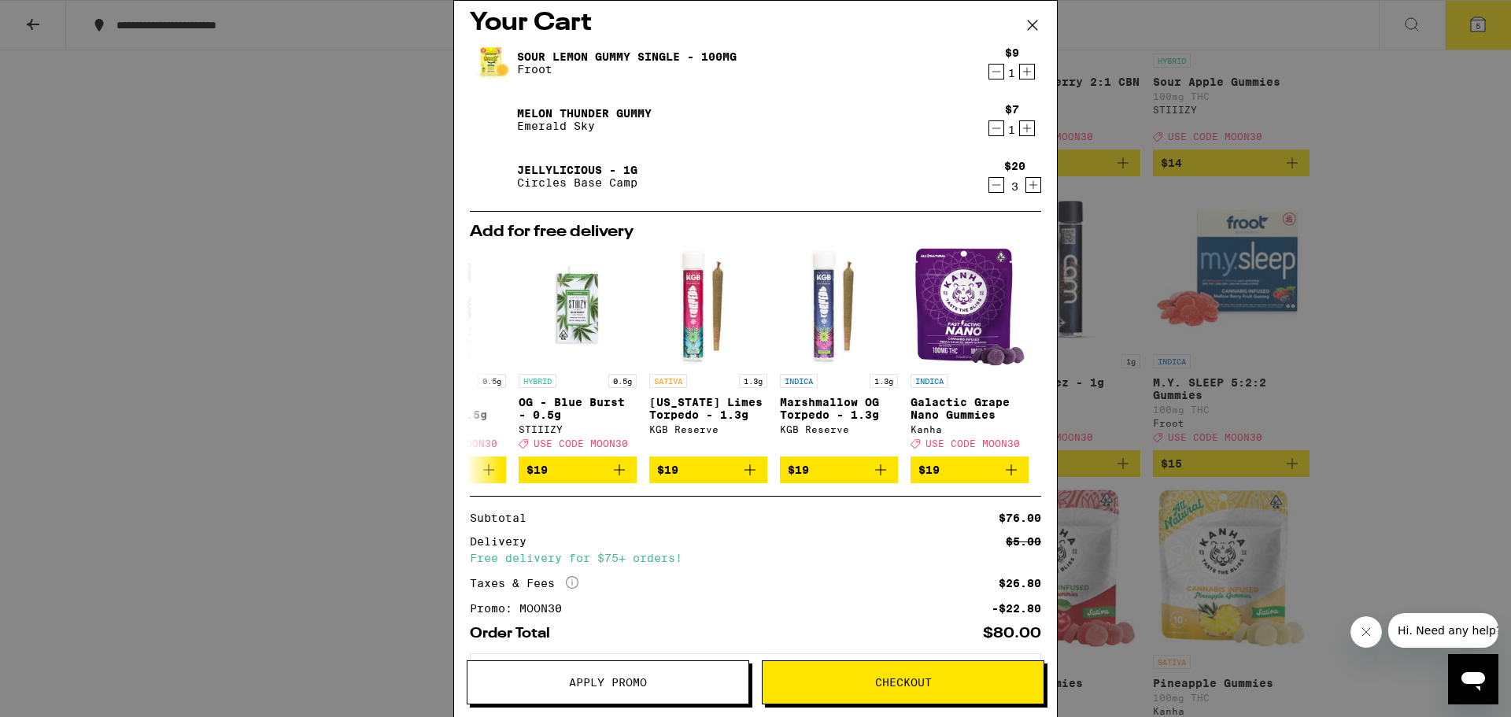
click at [989, 128] on icon "Decrement" at bounding box center [996, 128] width 14 height 19
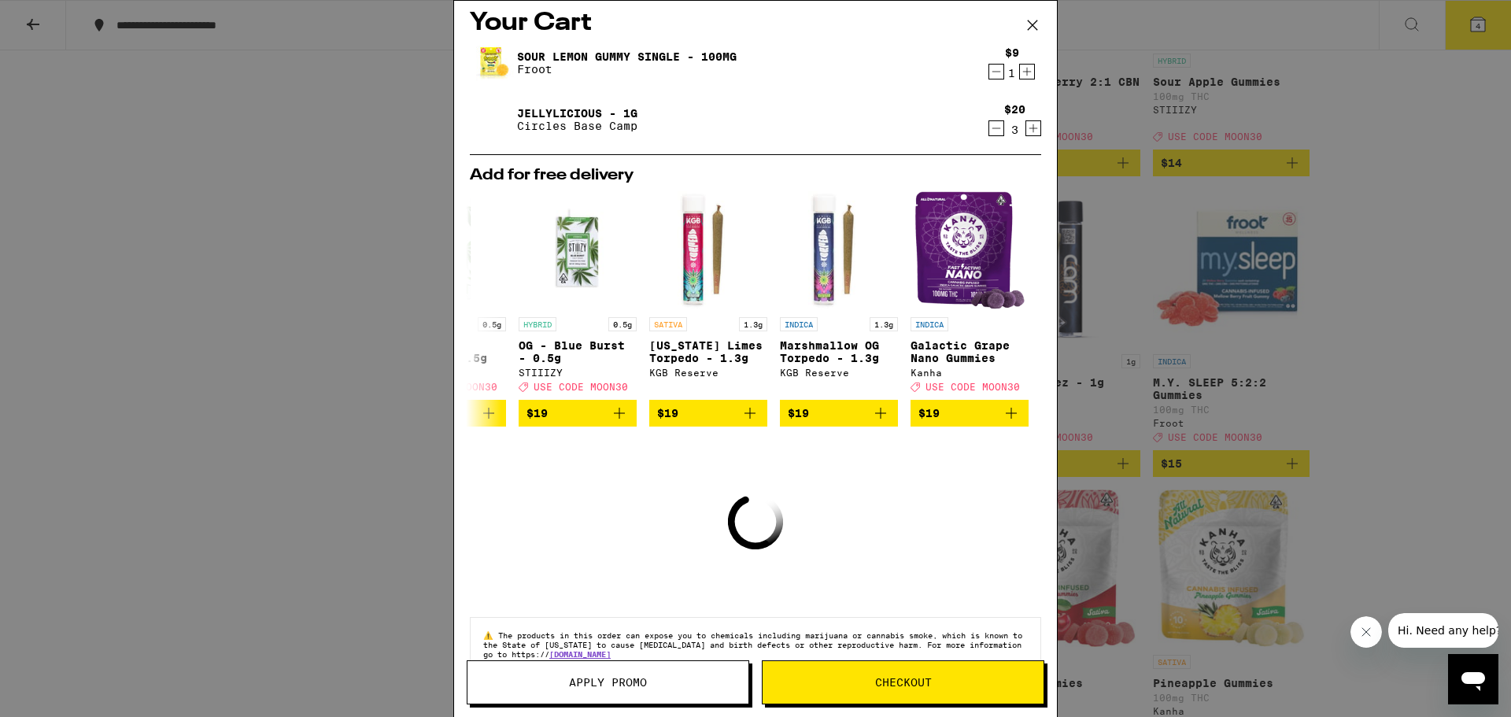
click at [1020, 68] on icon "Increment" at bounding box center [1027, 71] width 14 height 19
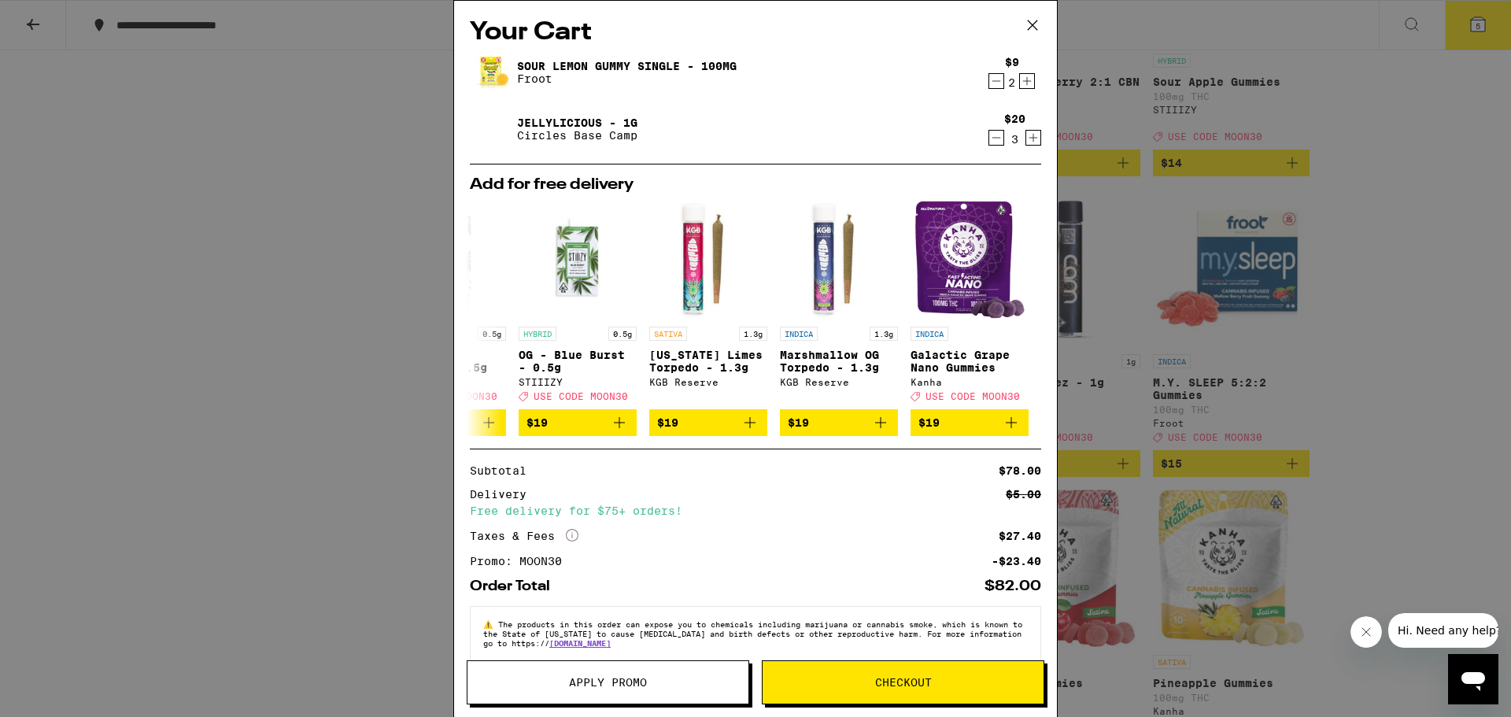
scroll to position [0, 0]
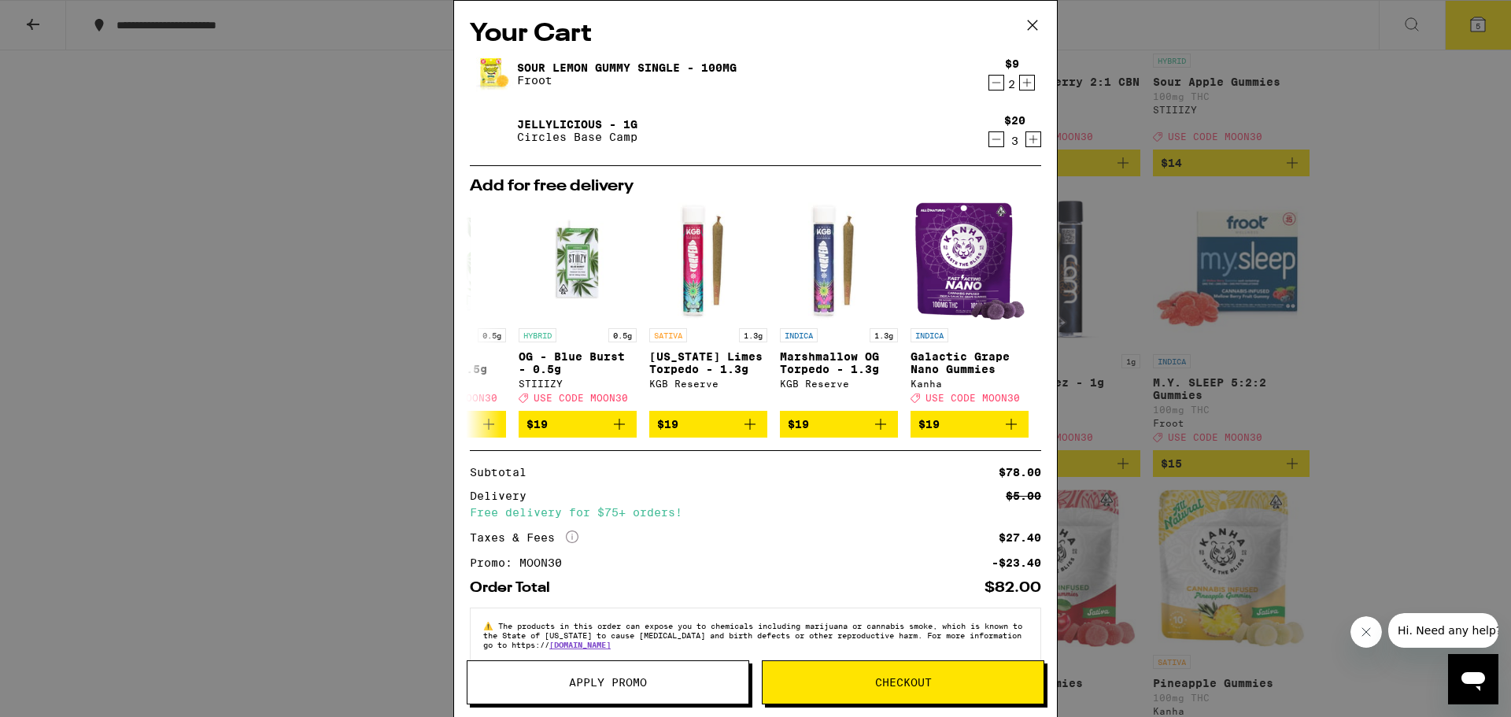
click at [1023, 84] on icon "Increment" at bounding box center [1027, 83] width 9 height 9
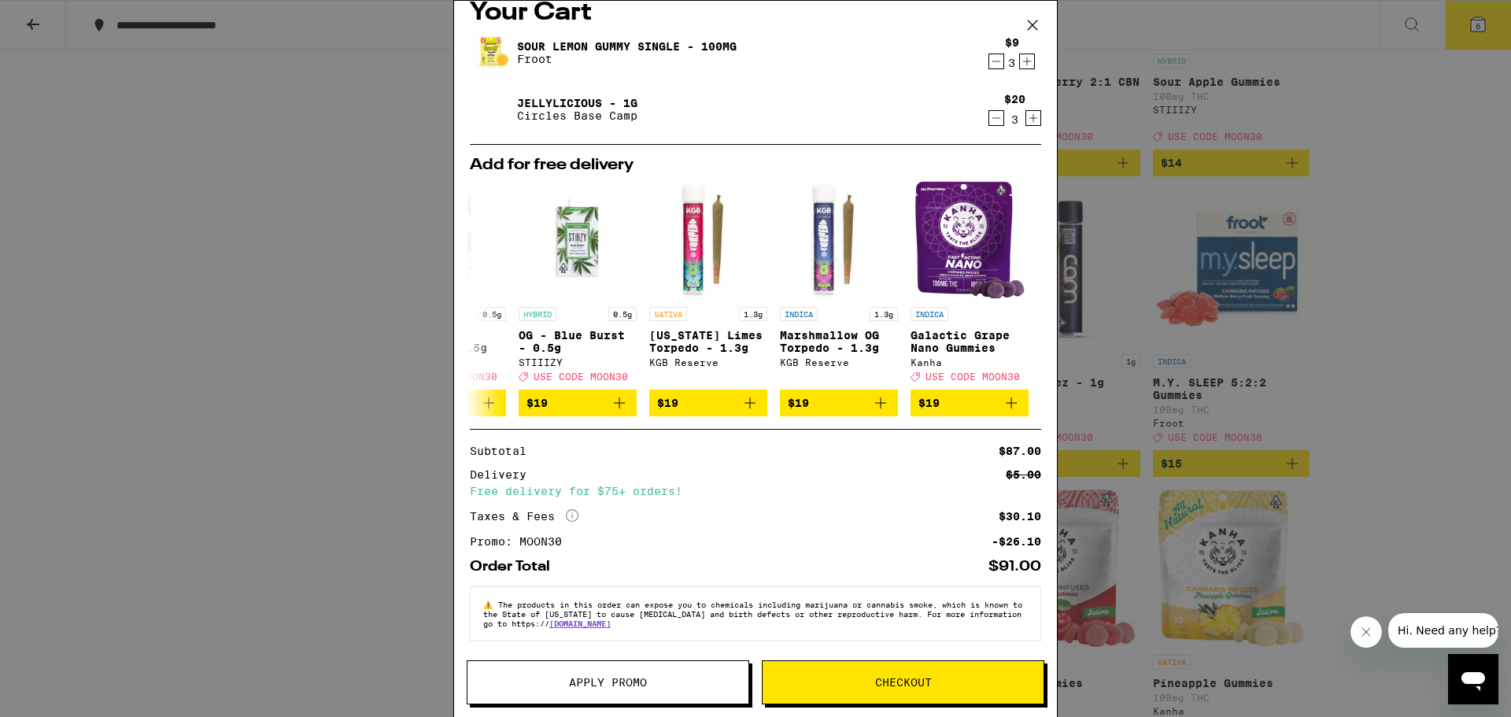
scroll to position [33, 0]
click at [877, 686] on span "Checkout" at bounding box center [903, 682] width 57 height 11
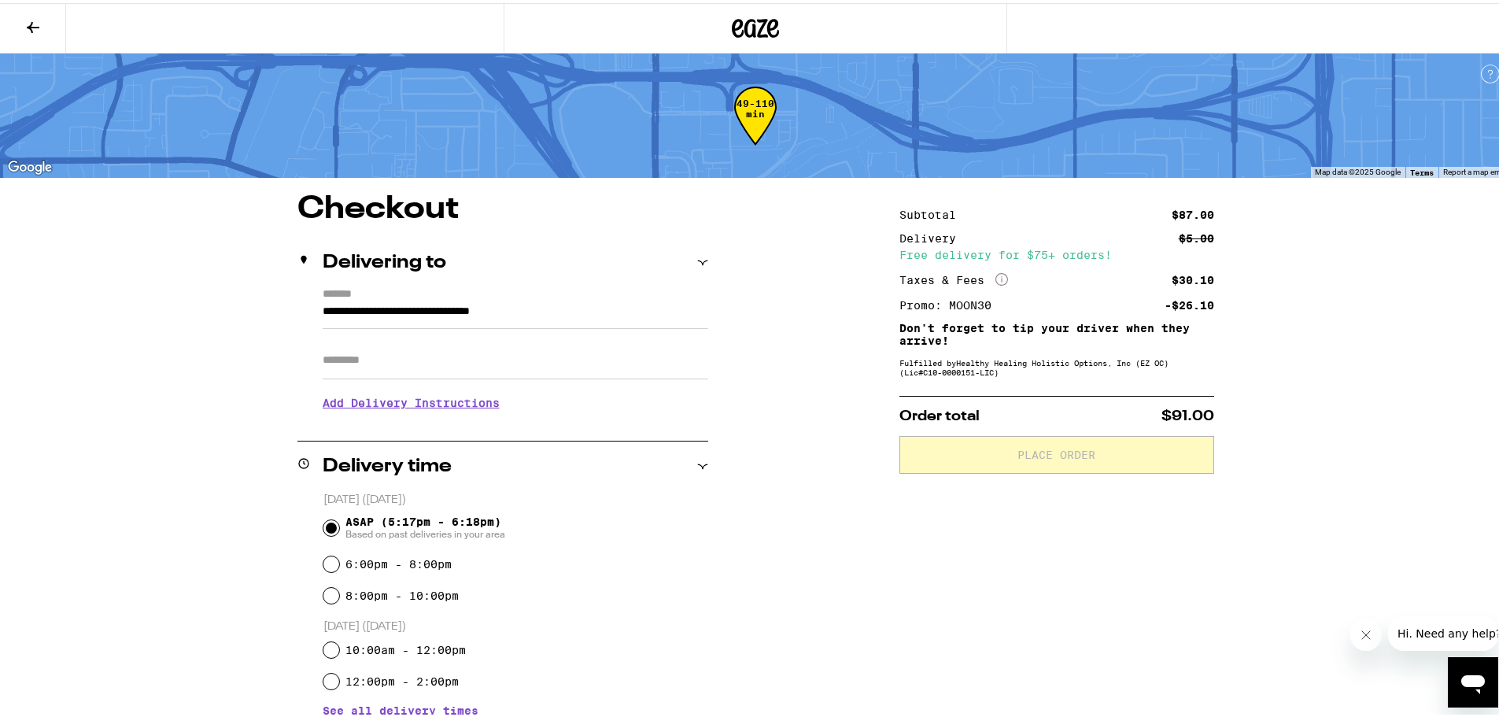
click at [515, 358] on input "Apt/Suite" at bounding box center [516, 357] width 386 height 38
click at [372, 405] on h3 "Add Delivery Instructions" at bounding box center [516, 400] width 386 height 36
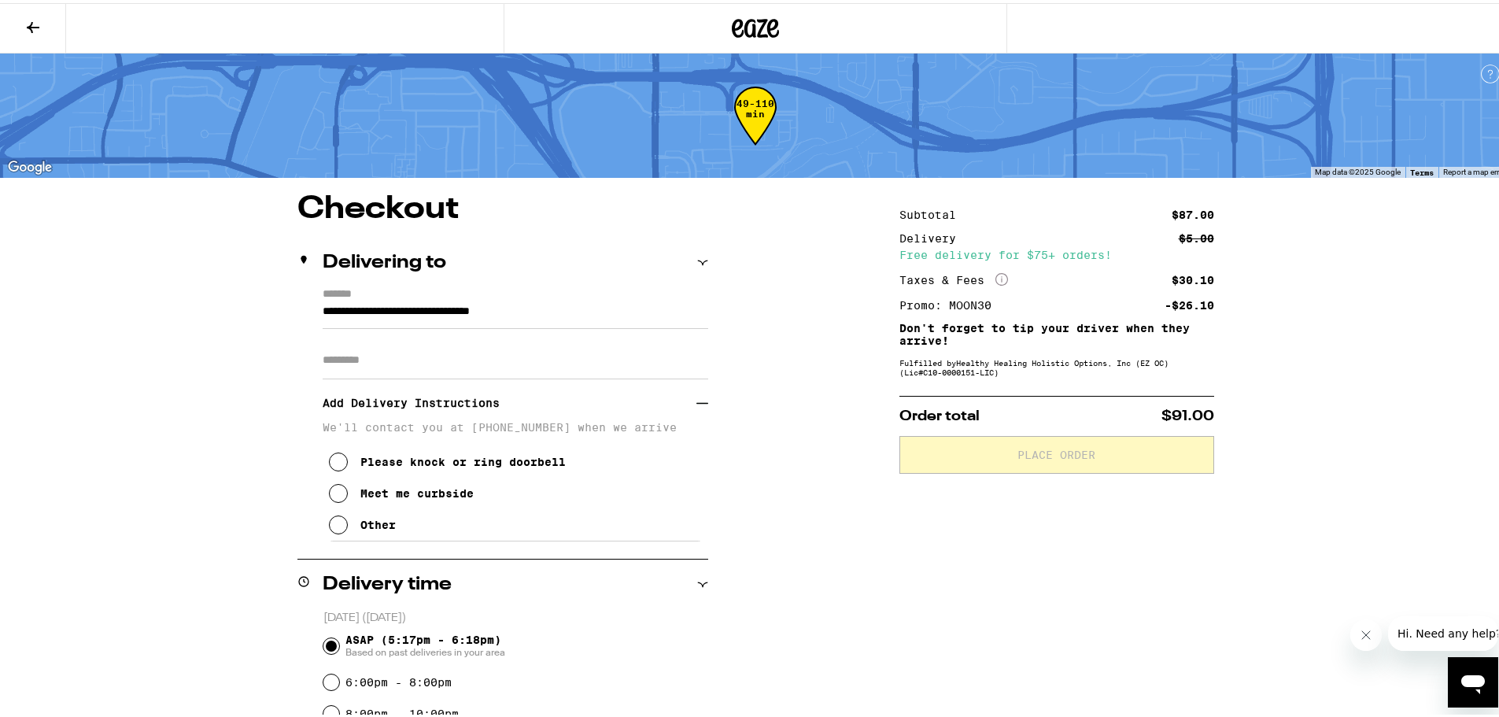
click at [360, 523] on div "Other" at bounding box center [377, 522] width 35 height 13
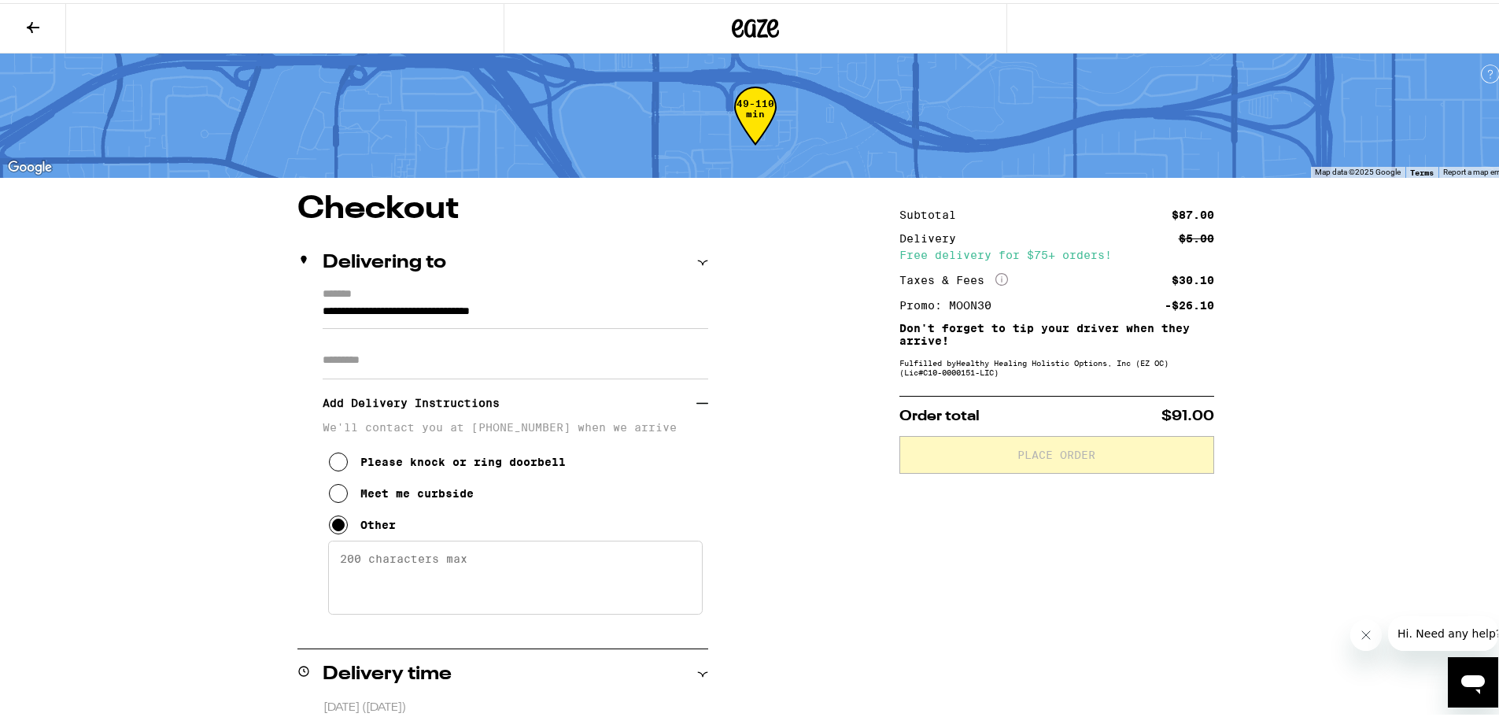
click at [398, 575] on textarea "Enter any other delivery instructions you want driver to know" at bounding box center [515, 575] width 375 height 74
type textarea "Vita Apartments, please meet me in front of leasing office."
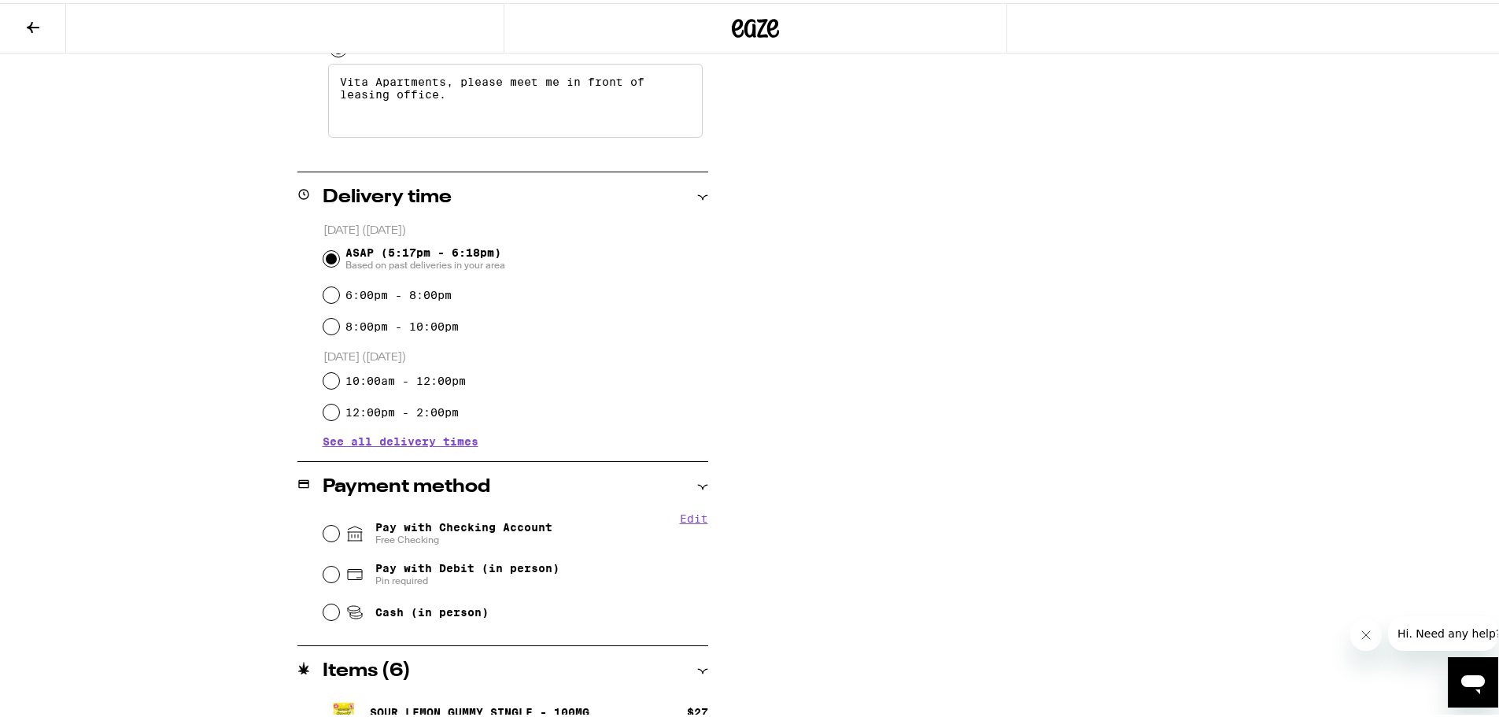
scroll to position [551, 0]
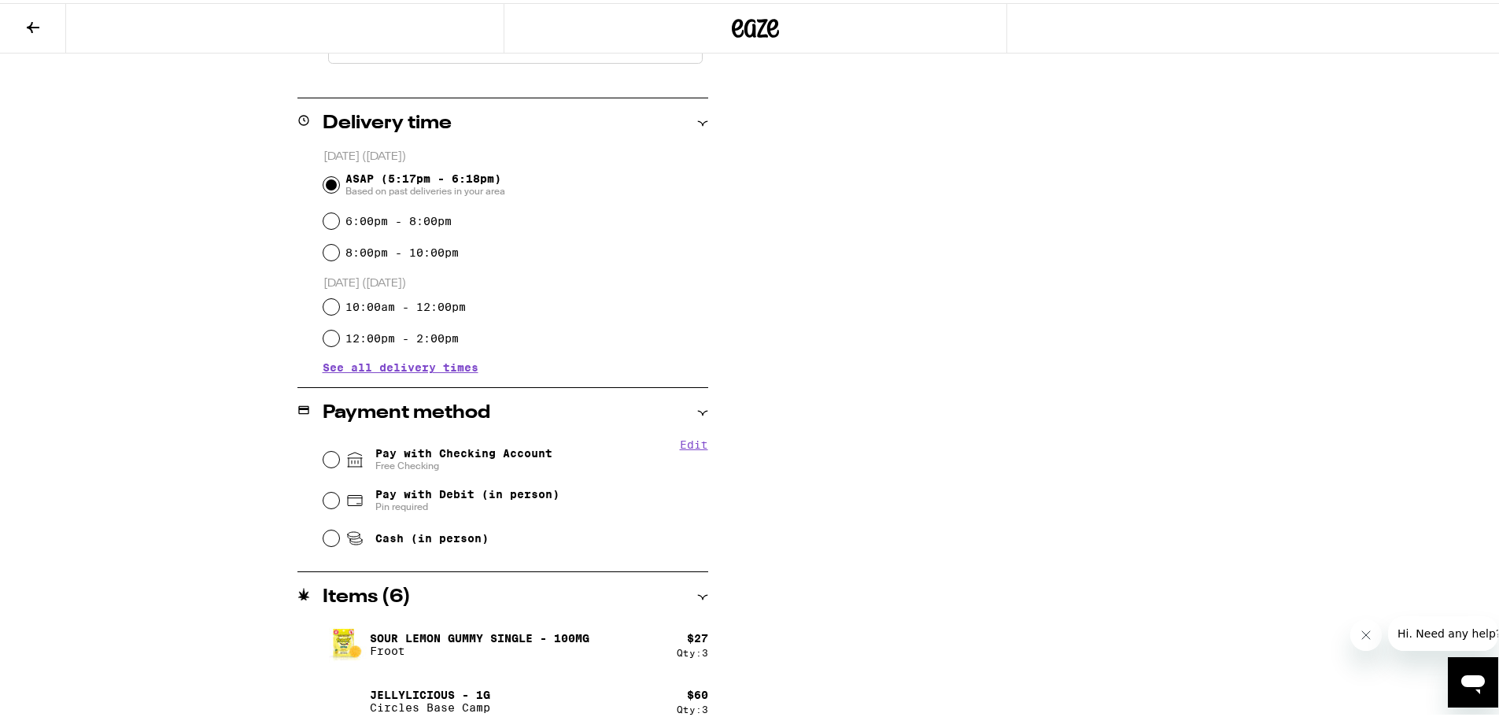
click at [390, 542] on span "Cash (in person)" at bounding box center [431, 535] width 113 height 13
click at [339, 542] on input "Cash (in person)" at bounding box center [331, 535] width 16 height 16
radio input "true"
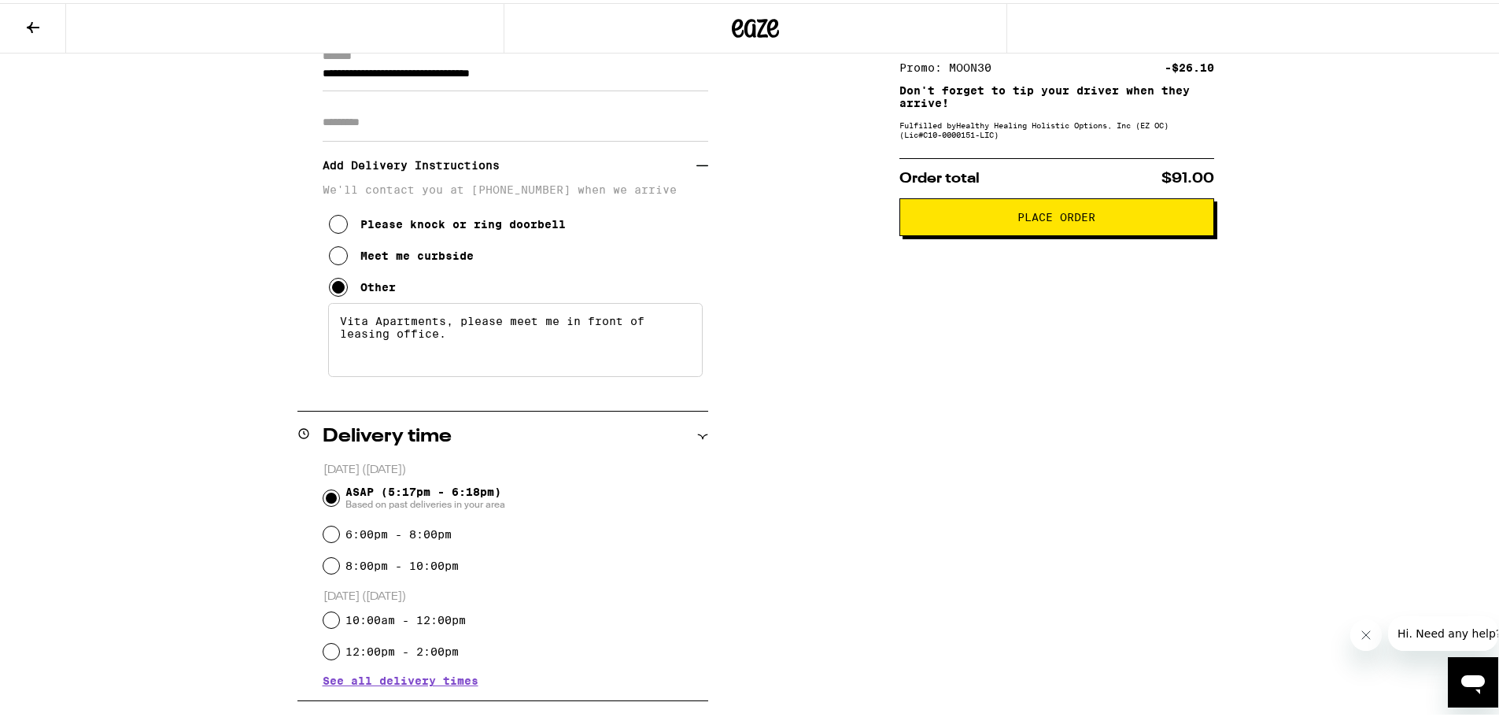
scroll to position [236, 0]
click at [576, 326] on textarea "Vita Apartments, please meet me in front of leasing office." at bounding box center [515, 338] width 375 height 74
click at [586, 327] on textarea "Vita Apartments, please meet me in front of leasing office." at bounding box center [515, 338] width 375 height 74
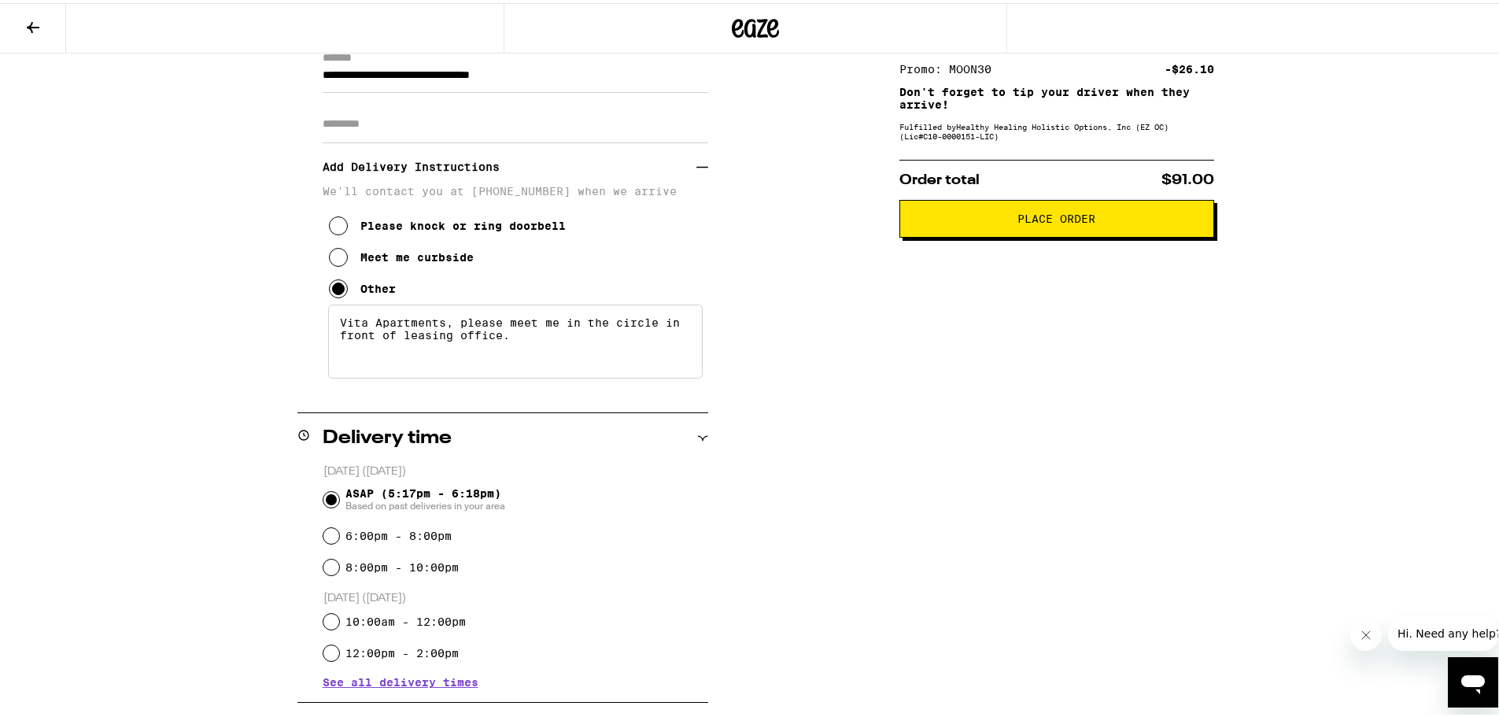
click at [911, 342] on div "Subtotal $87.00 Delivery $5.00 Free delivery for $75+ orders! Taxes & Fees More…" at bounding box center [1057, 501] width 315 height 1094
click at [394, 346] on textarea "Vita Apartments, please meet me in the circle in front of leasing office." at bounding box center [515, 338] width 375 height 74
type textarea "Vita Apartments, please meet me in the circle in front of the leasing office."
click at [804, 313] on div "**********" at bounding box center [755, 501] width 1133 height 1094
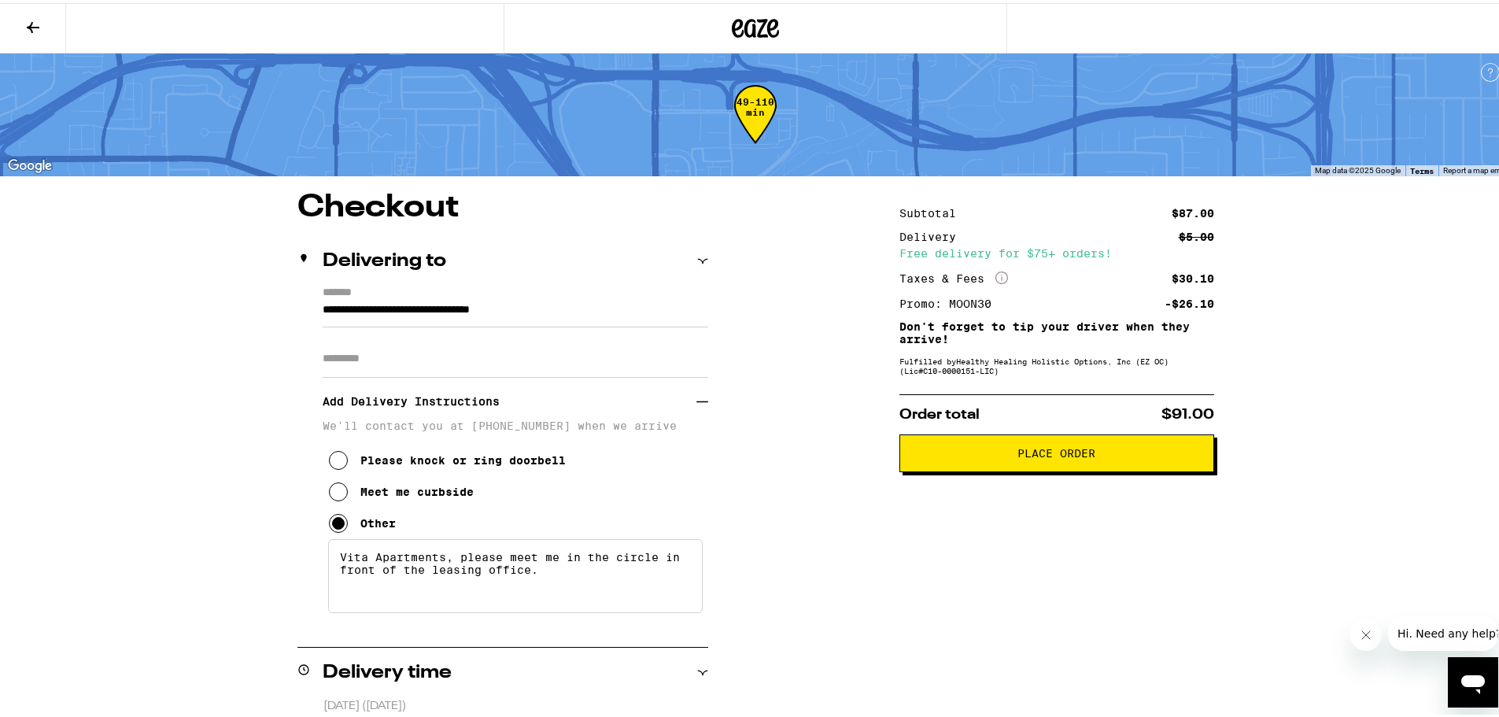
scroll to position [0, 0]
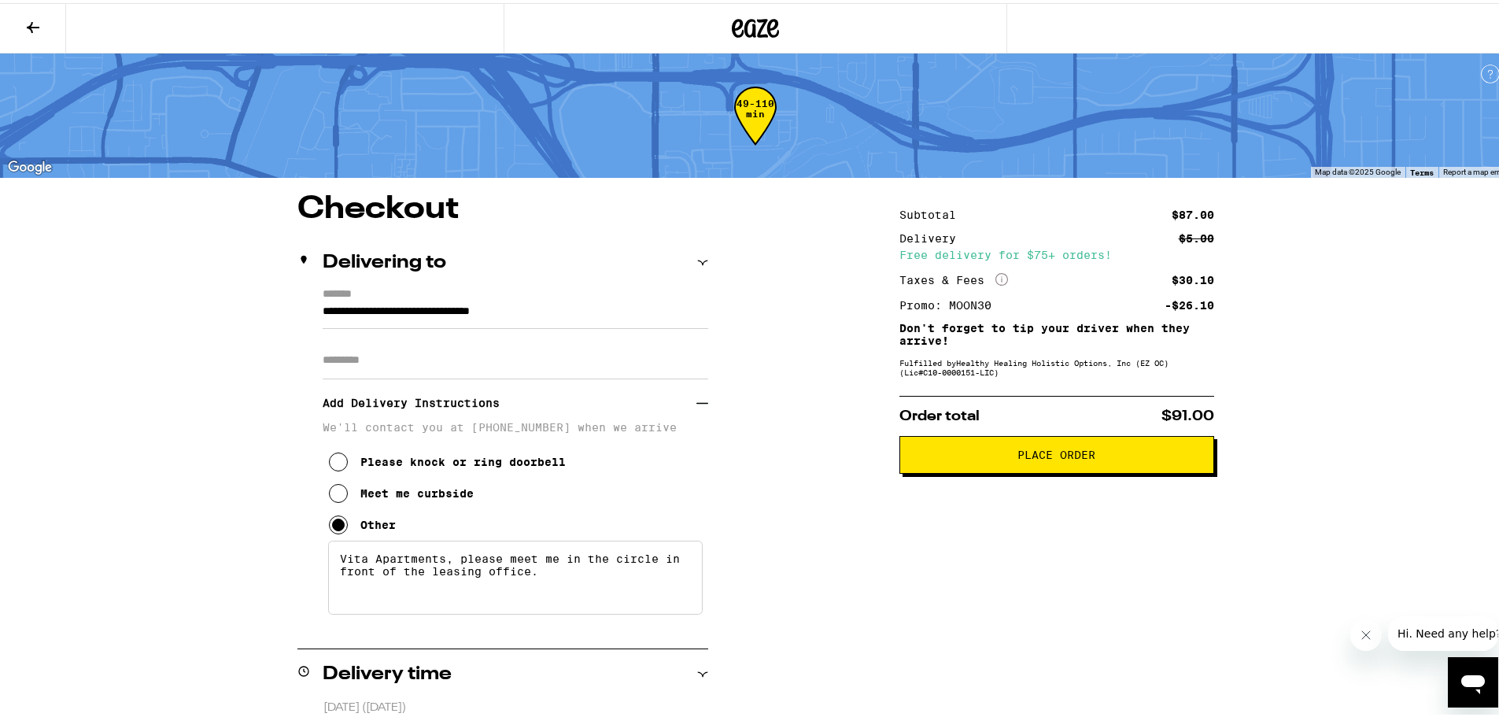
click at [905, 459] on button "Place Order" at bounding box center [1057, 452] width 315 height 38
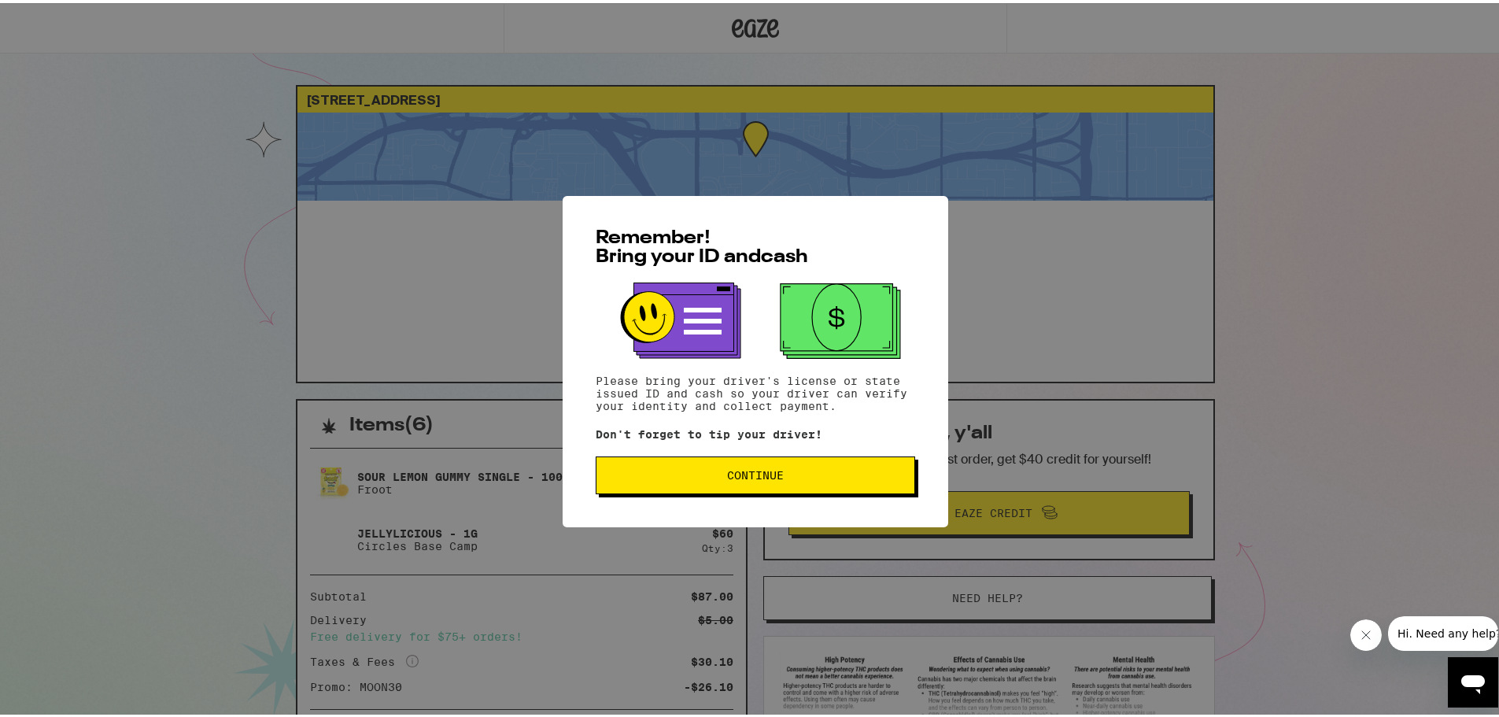
click at [769, 475] on span "Continue" at bounding box center [755, 472] width 57 height 11
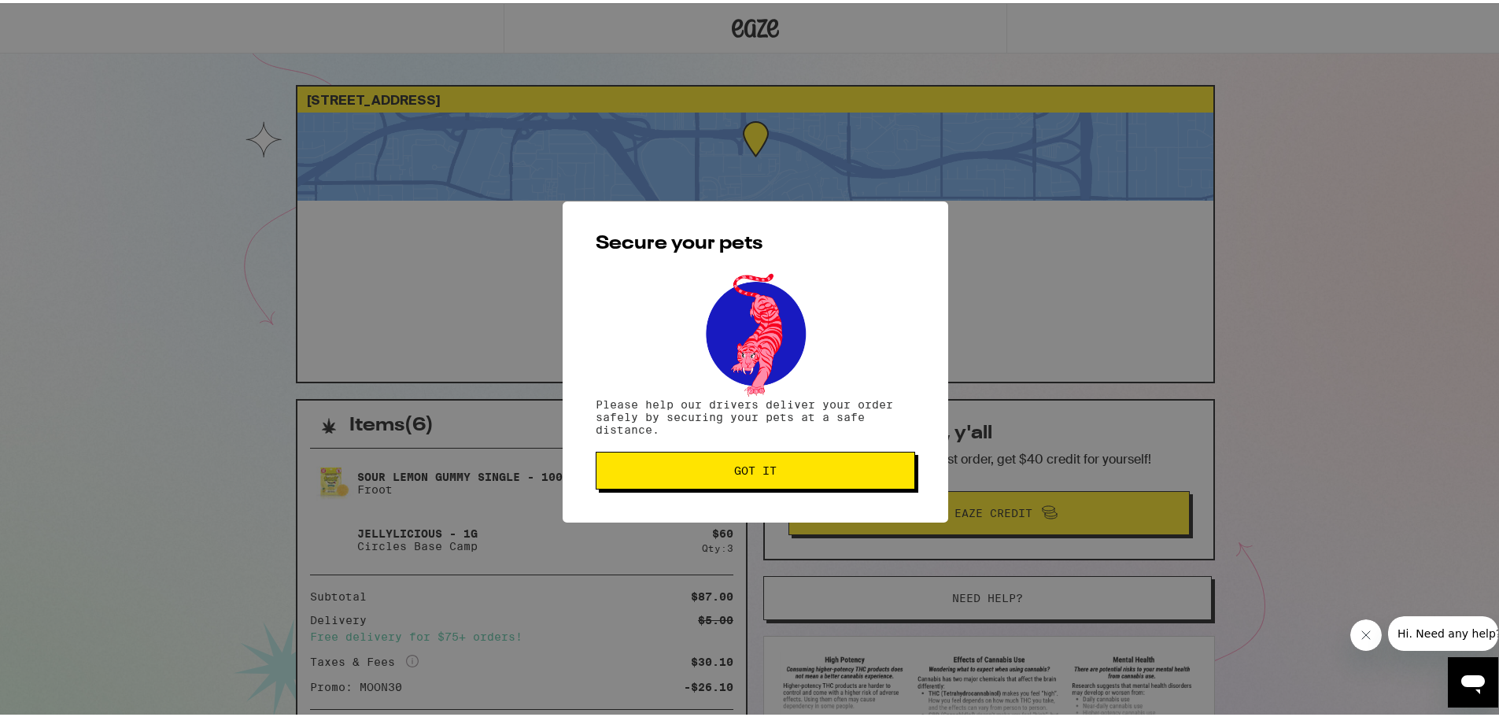
click at [769, 473] on span "Got it" at bounding box center [755, 467] width 43 height 11
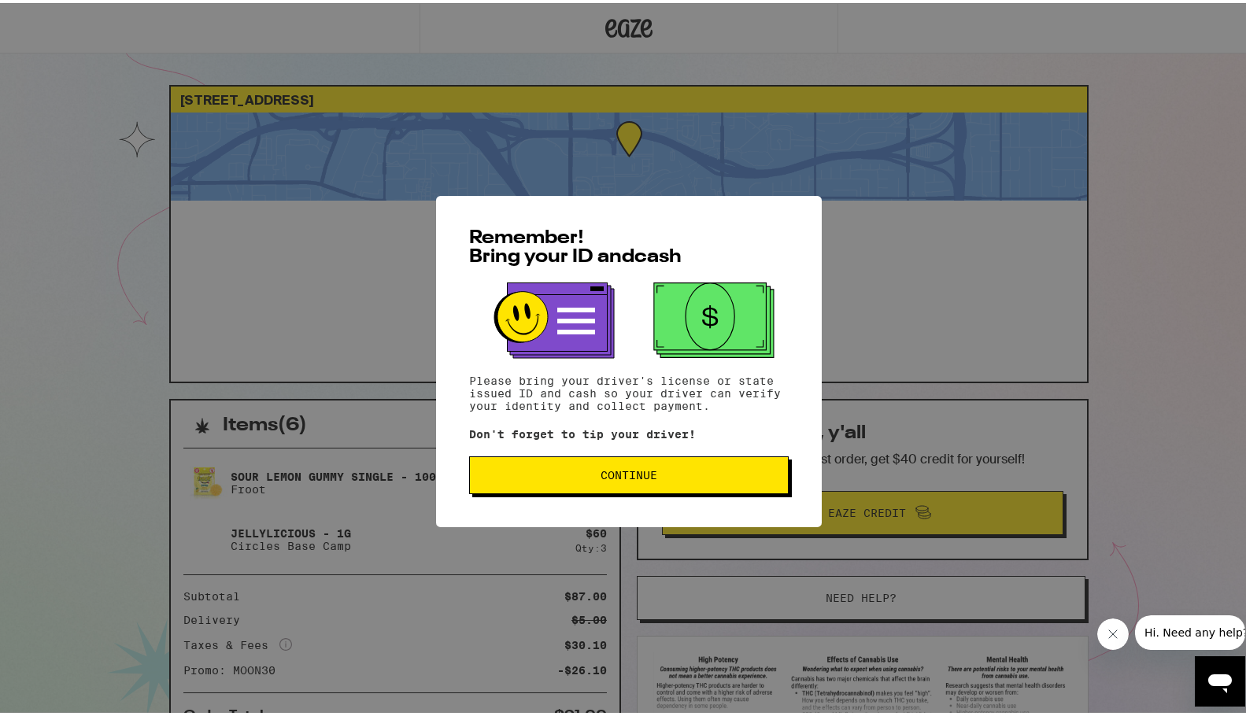
click at [601, 475] on span "Continue" at bounding box center [629, 472] width 57 height 11
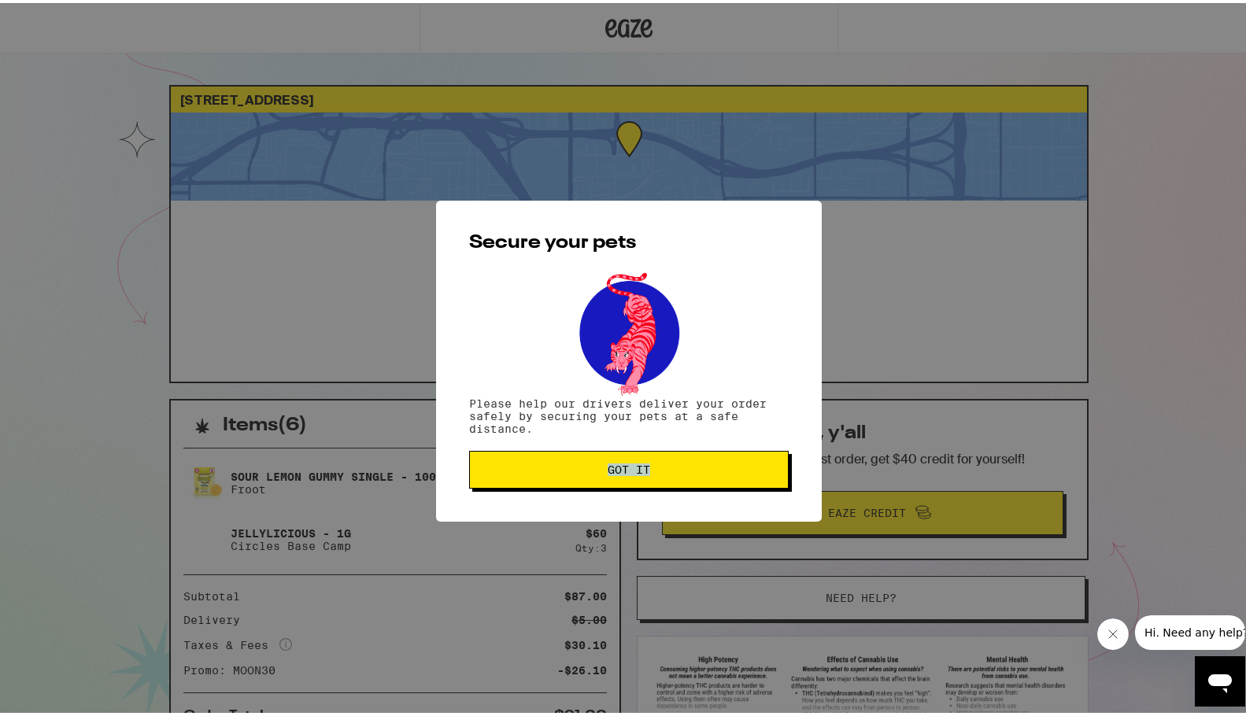
click at [579, 480] on div "Secure your pets Please help our drivers deliver your order safely by securing …" at bounding box center [629, 358] width 386 height 321
click at [591, 484] on button "Got it" at bounding box center [629, 467] width 320 height 38
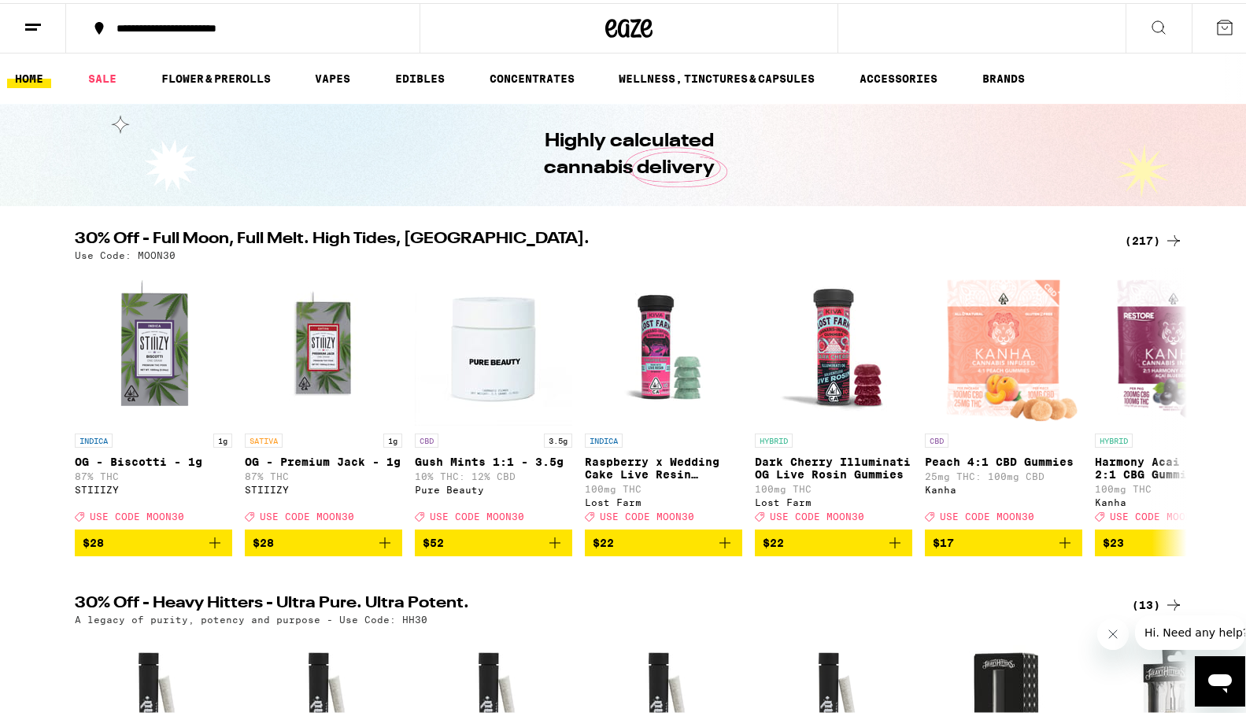
click at [42, 30] on icon at bounding box center [33, 24] width 19 height 19
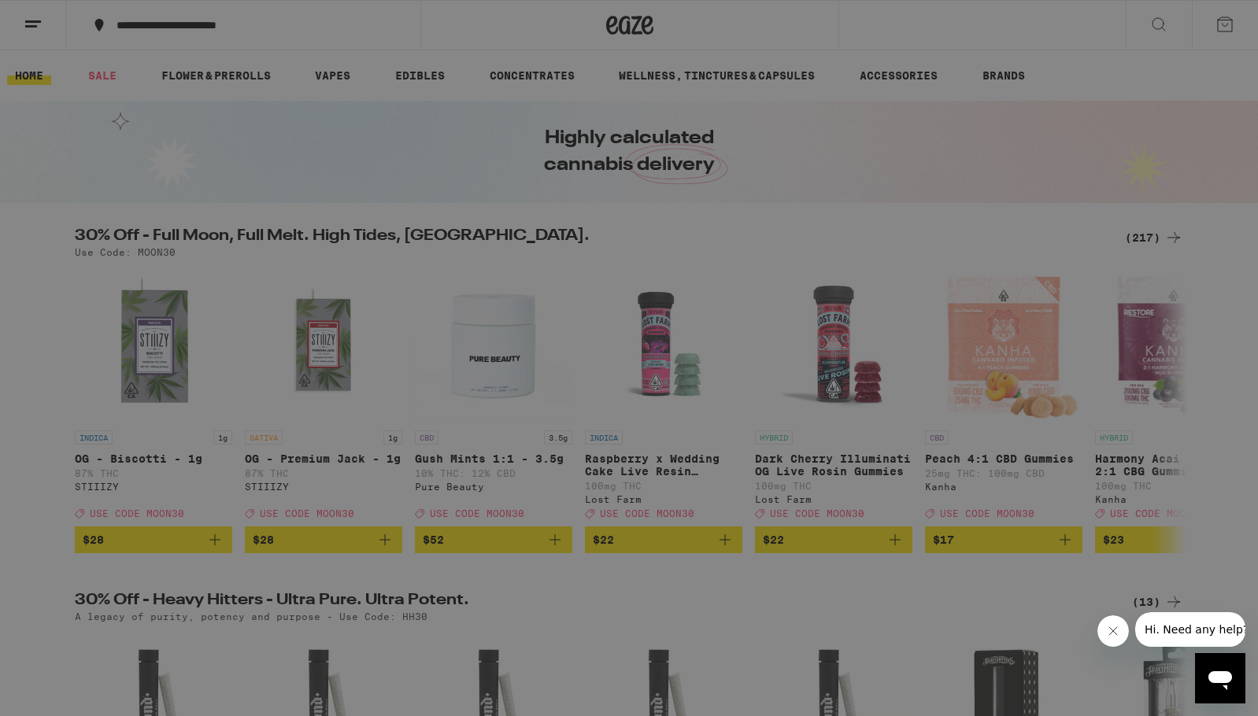
click at [123, 554] on link "Account" at bounding box center [218, 551] width 276 height 19
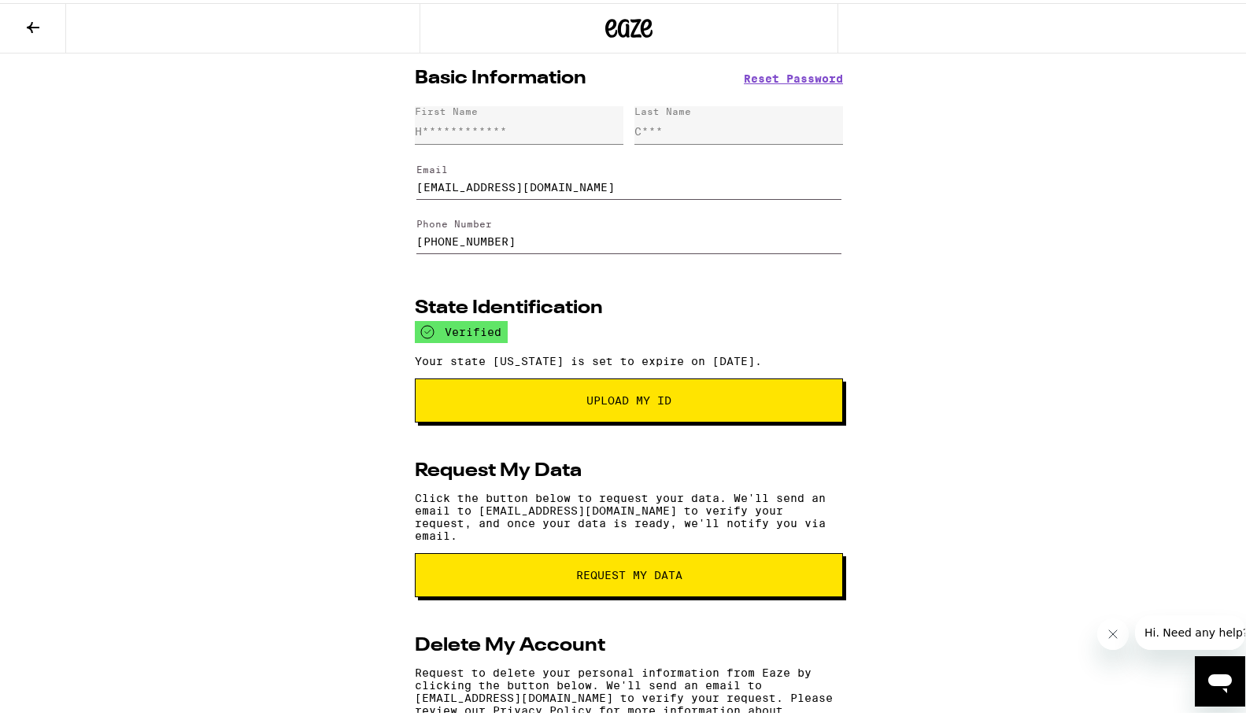
click at [28, 34] on button at bounding box center [33, 26] width 66 height 50
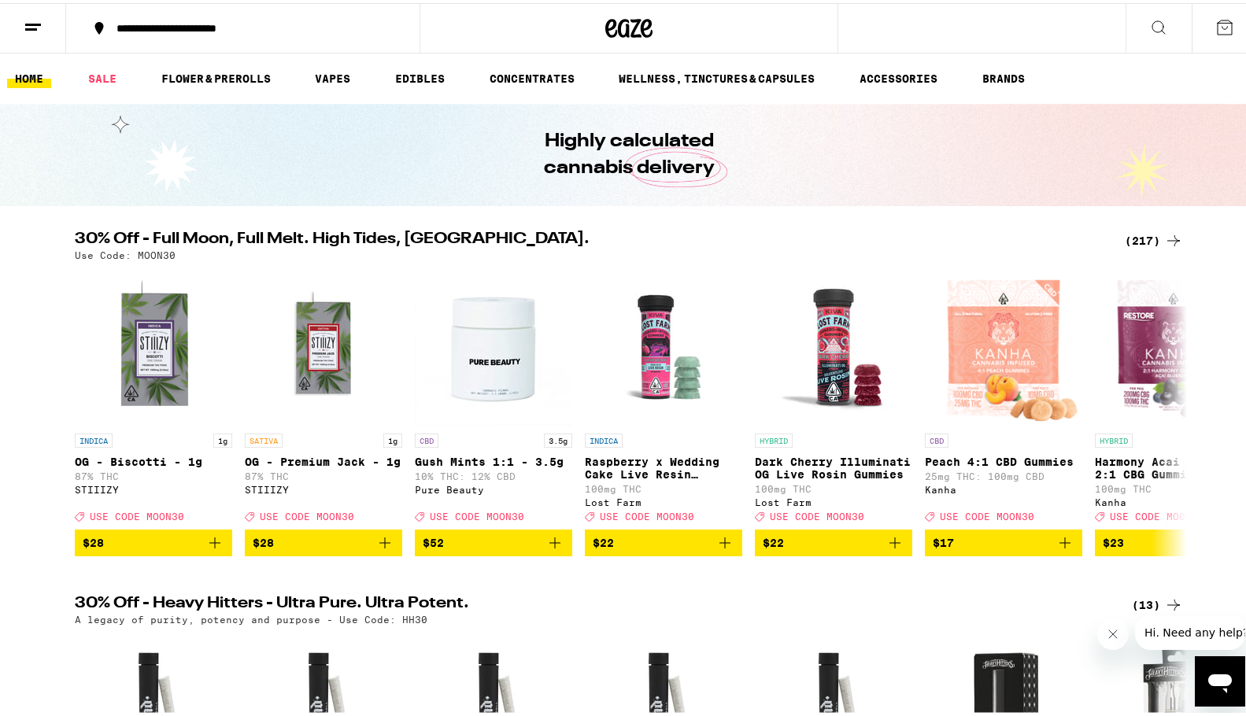
click at [56, 26] on button at bounding box center [33, 26] width 66 height 50
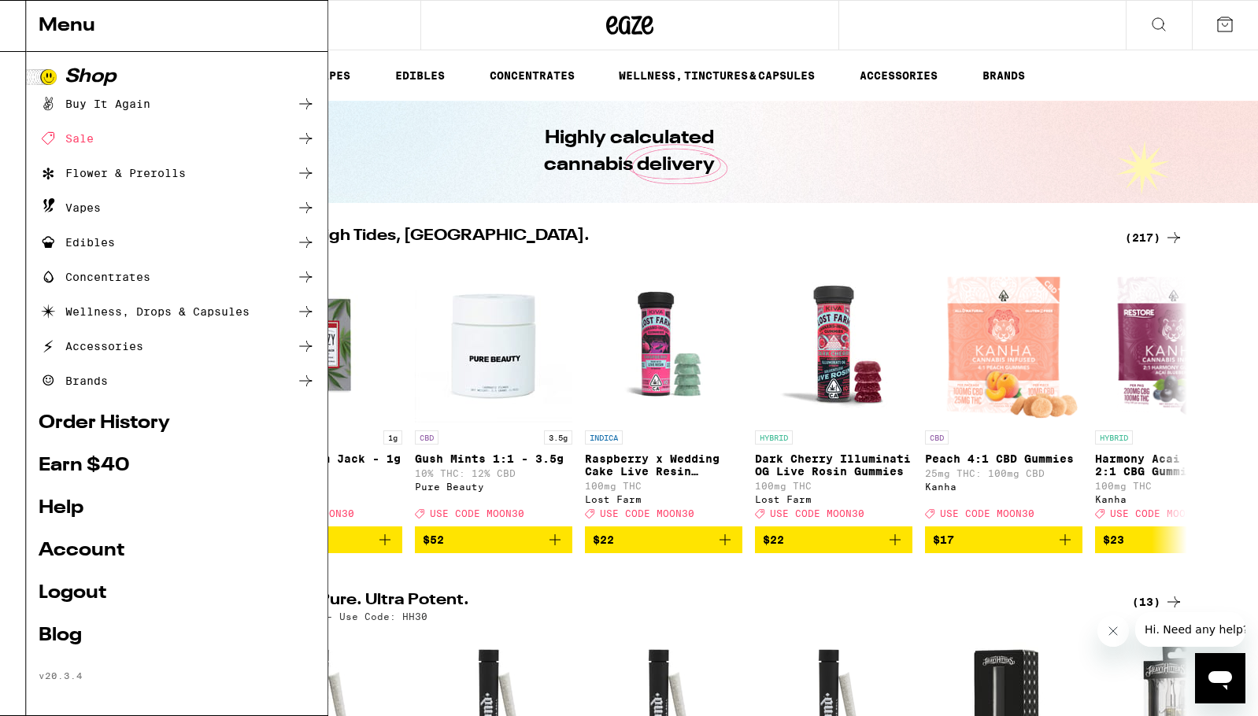
click at [1218, 13] on div "Menu Shop Buy It Again Sale Flower & Prerolls Vapes Edibles Concentrates Wellne…" at bounding box center [629, 358] width 1258 height 716
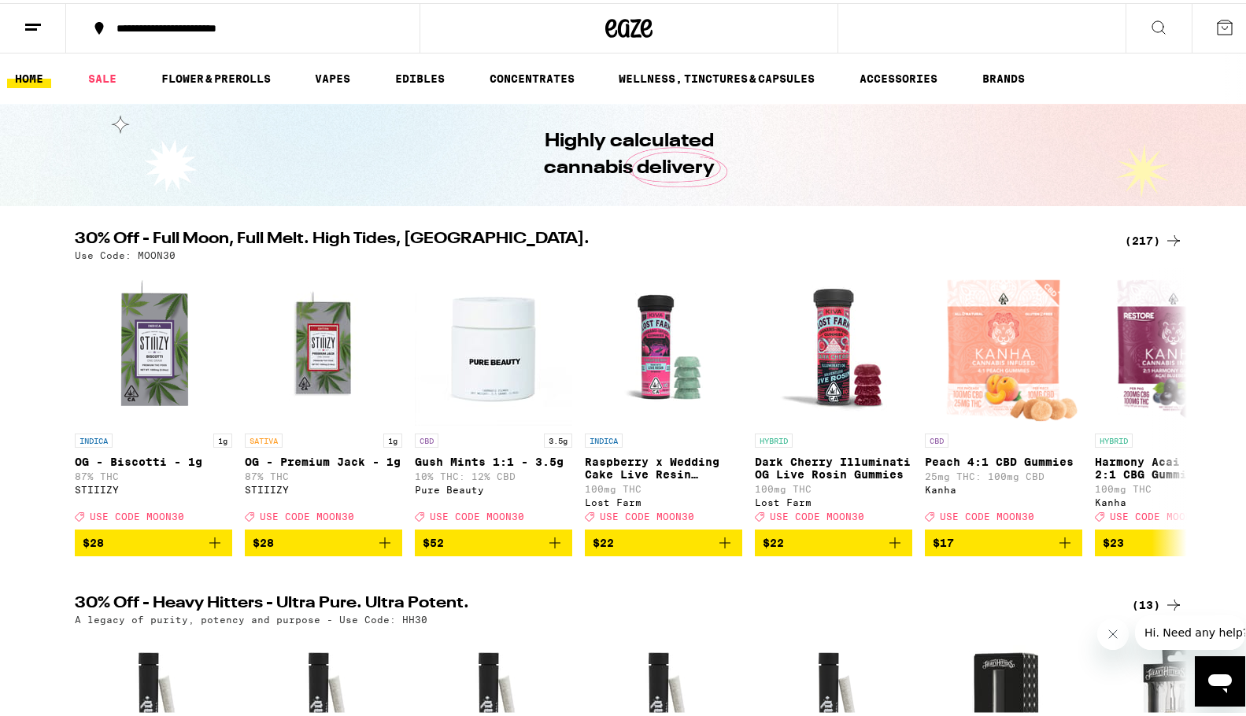
click at [1218, 25] on icon at bounding box center [1225, 24] width 14 height 14
